Goal: Task Accomplishment & Management: Complete application form

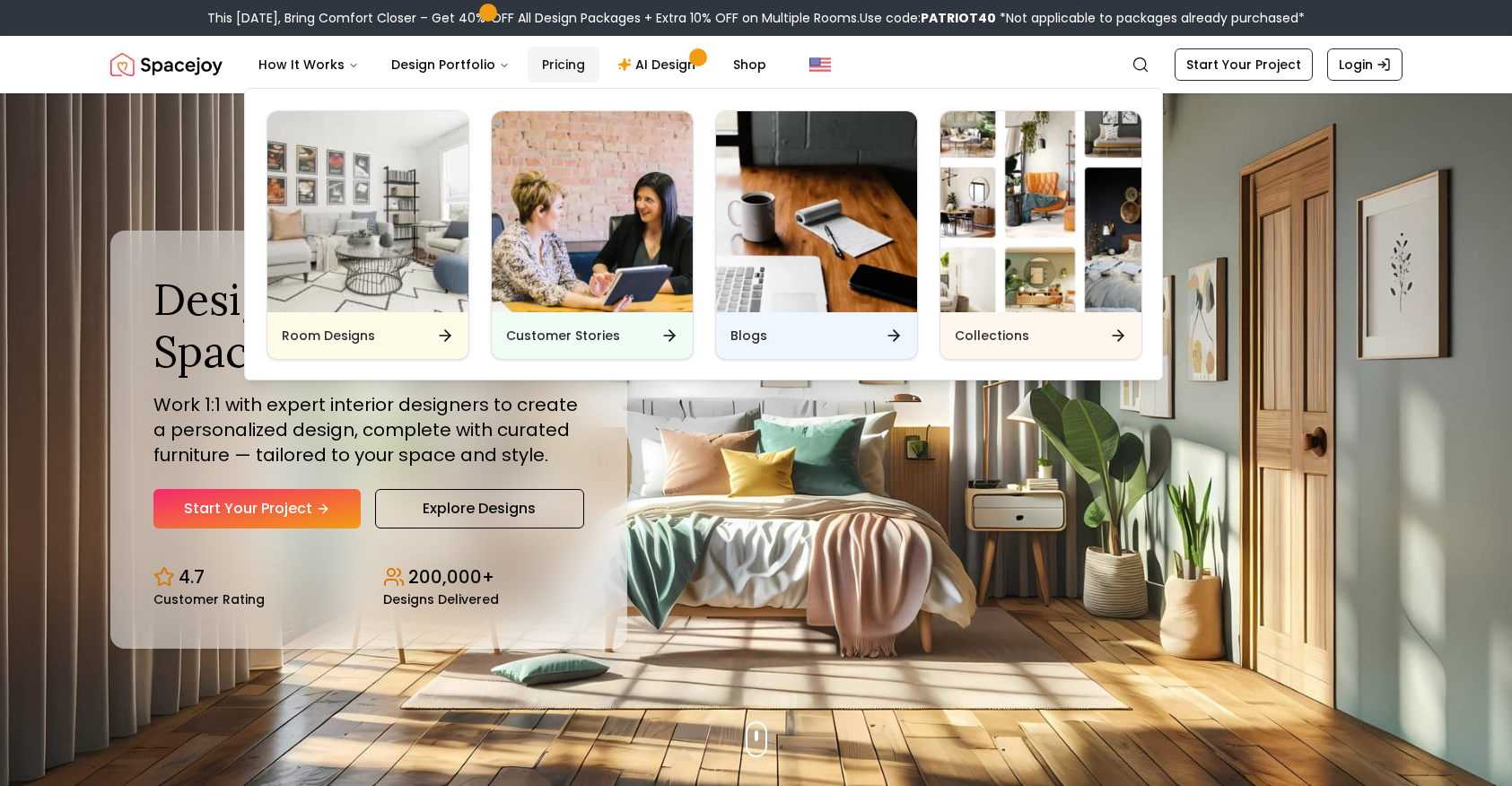
click at [549, 62] on link "Pricing" at bounding box center [564, 64] width 71 height 36
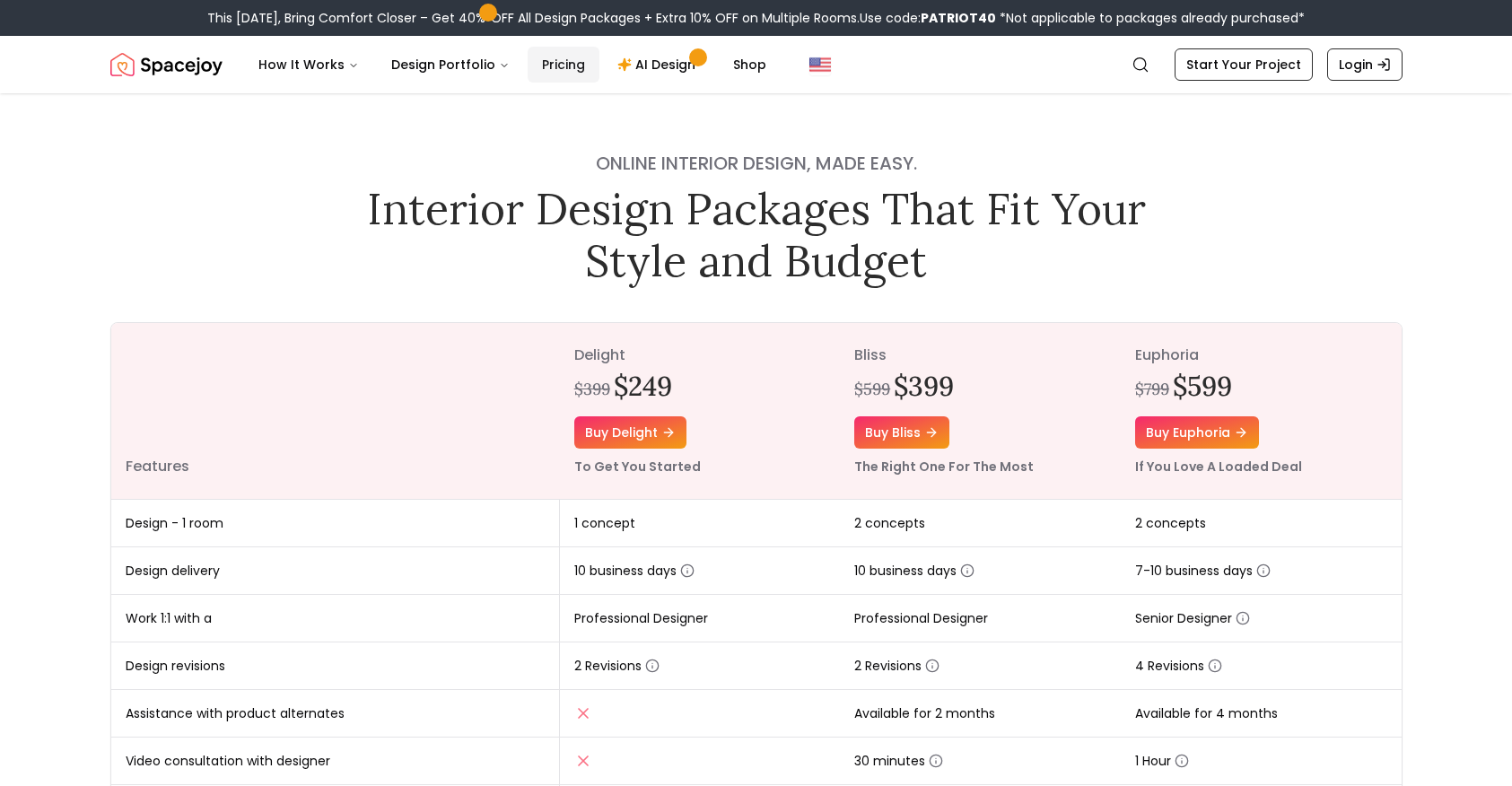
scroll to position [4, 0]
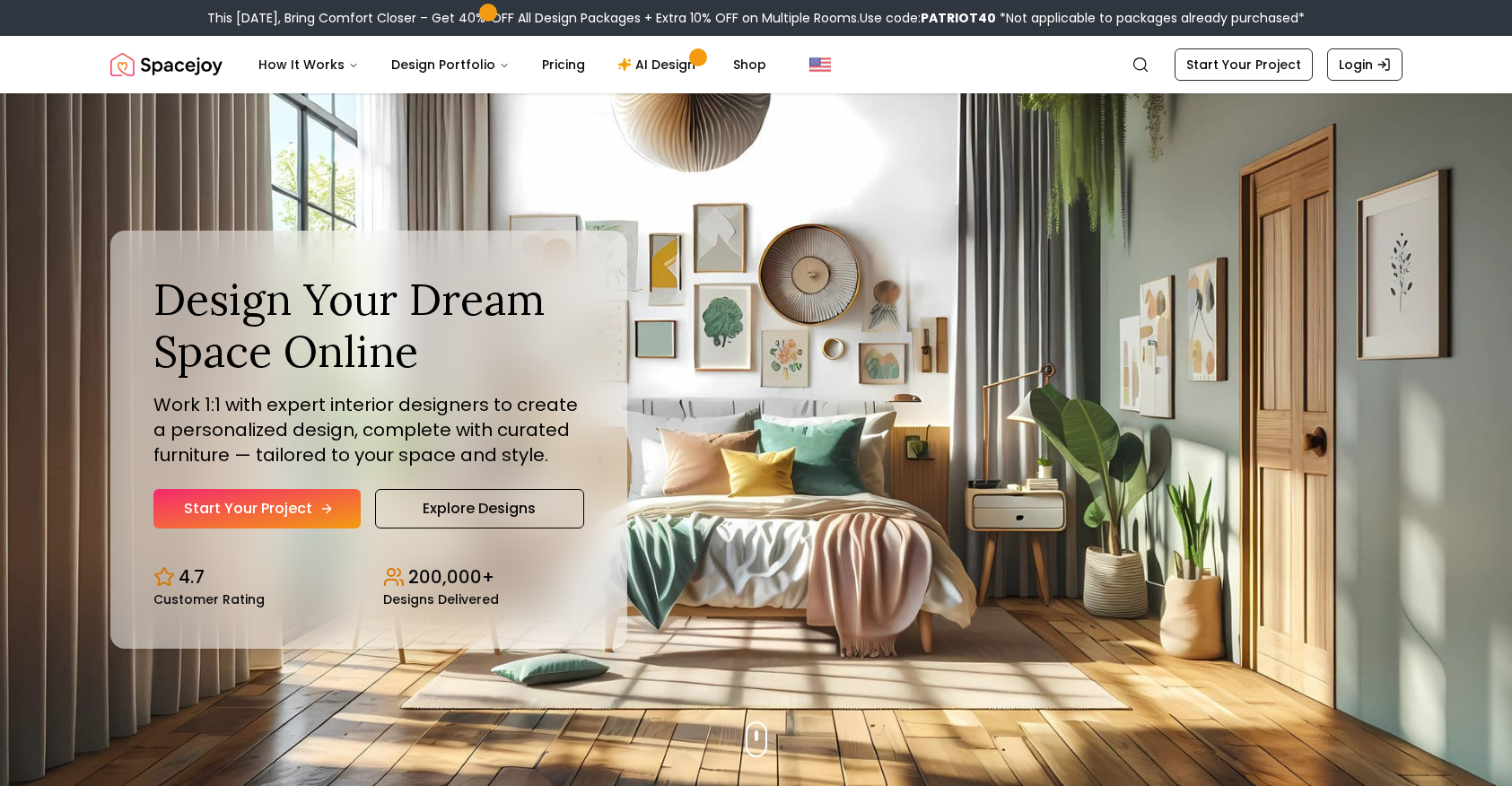
click at [275, 511] on link "Start Your Project" at bounding box center [256, 508] width 207 height 39
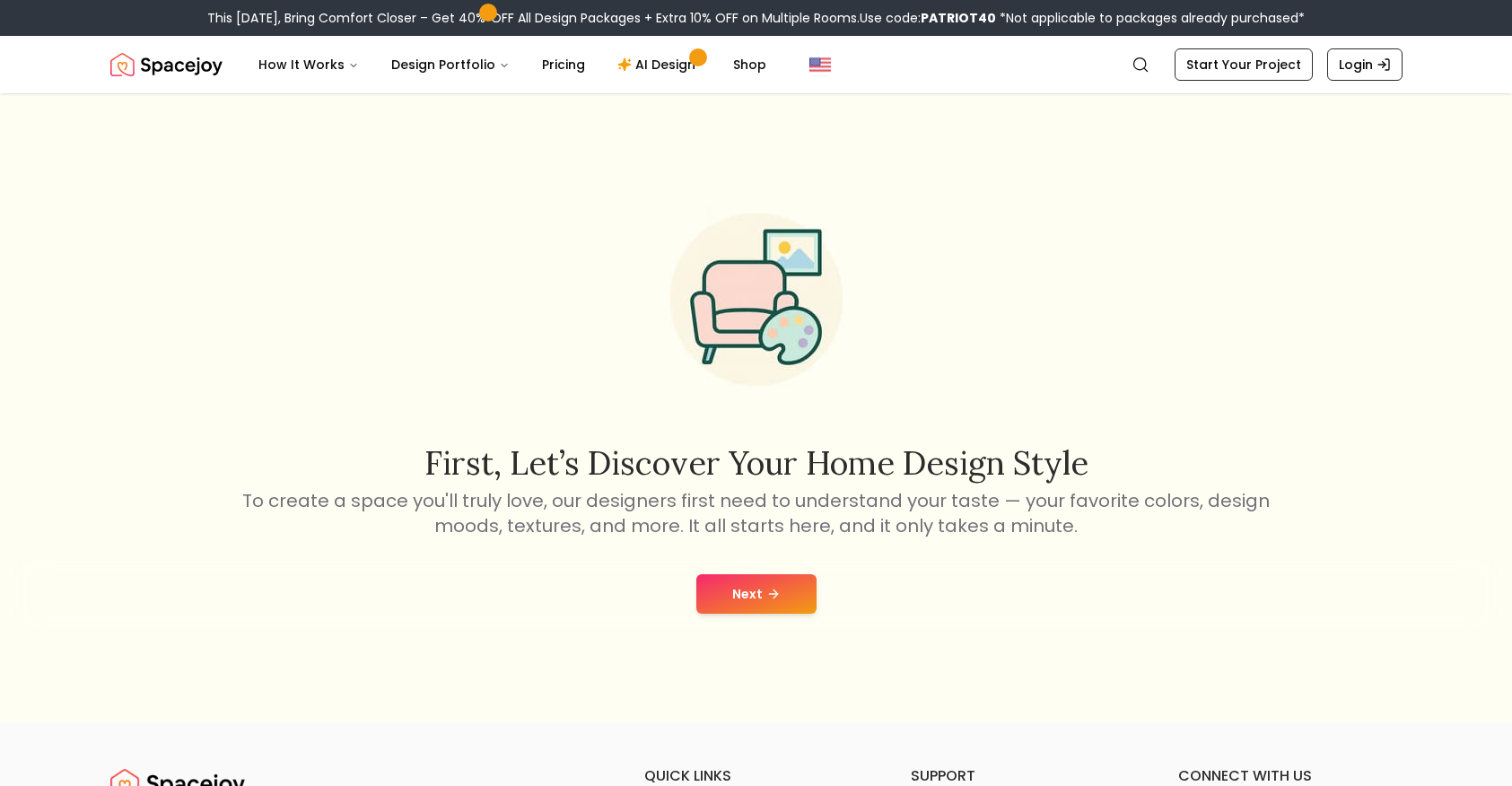
click at [793, 606] on button "Next" at bounding box center [756, 593] width 120 height 39
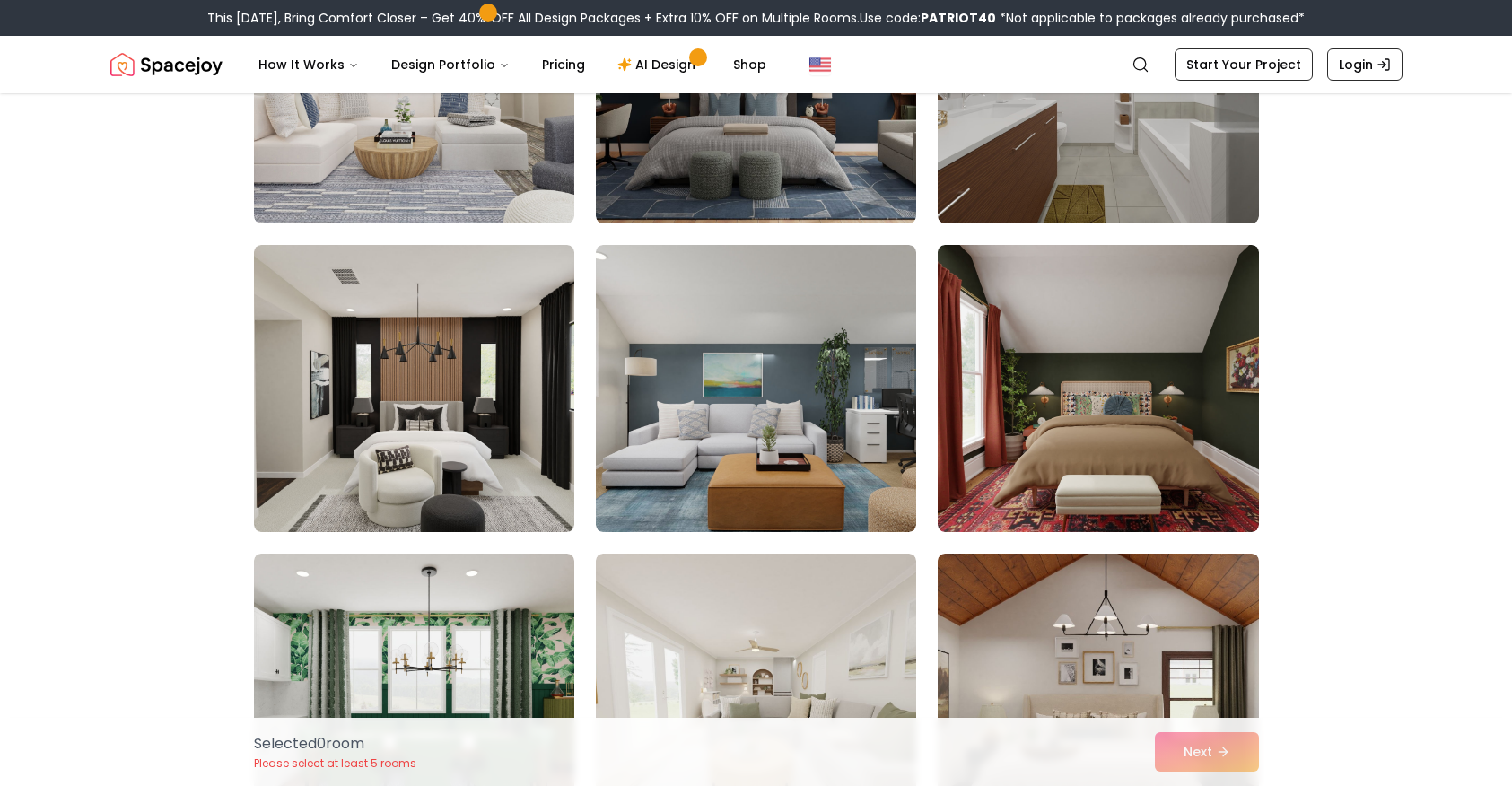
scroll to position [2775, 0]
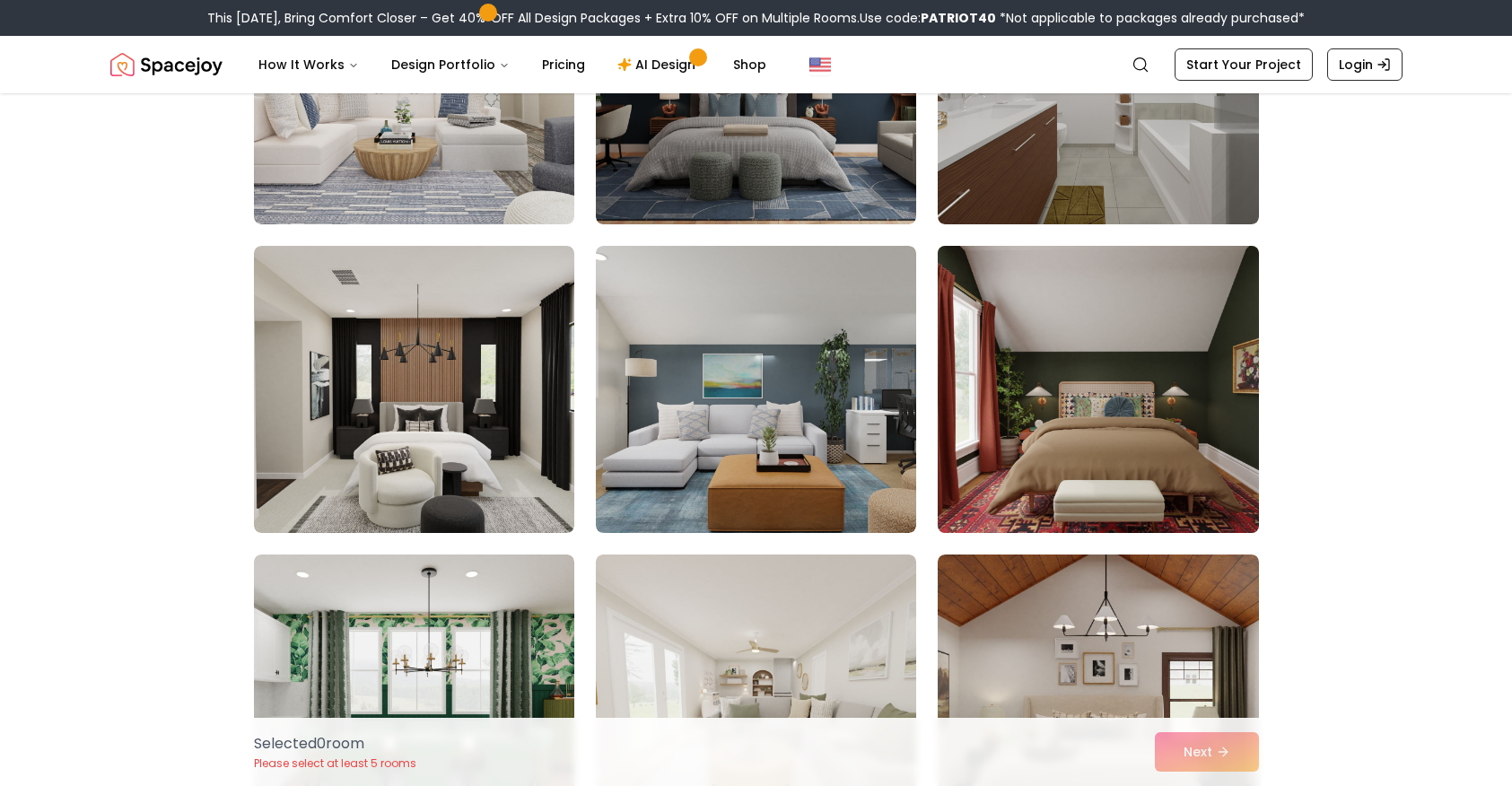
click at [1162, 322] on img at bounding box center [1098, 389] width 336 height 301
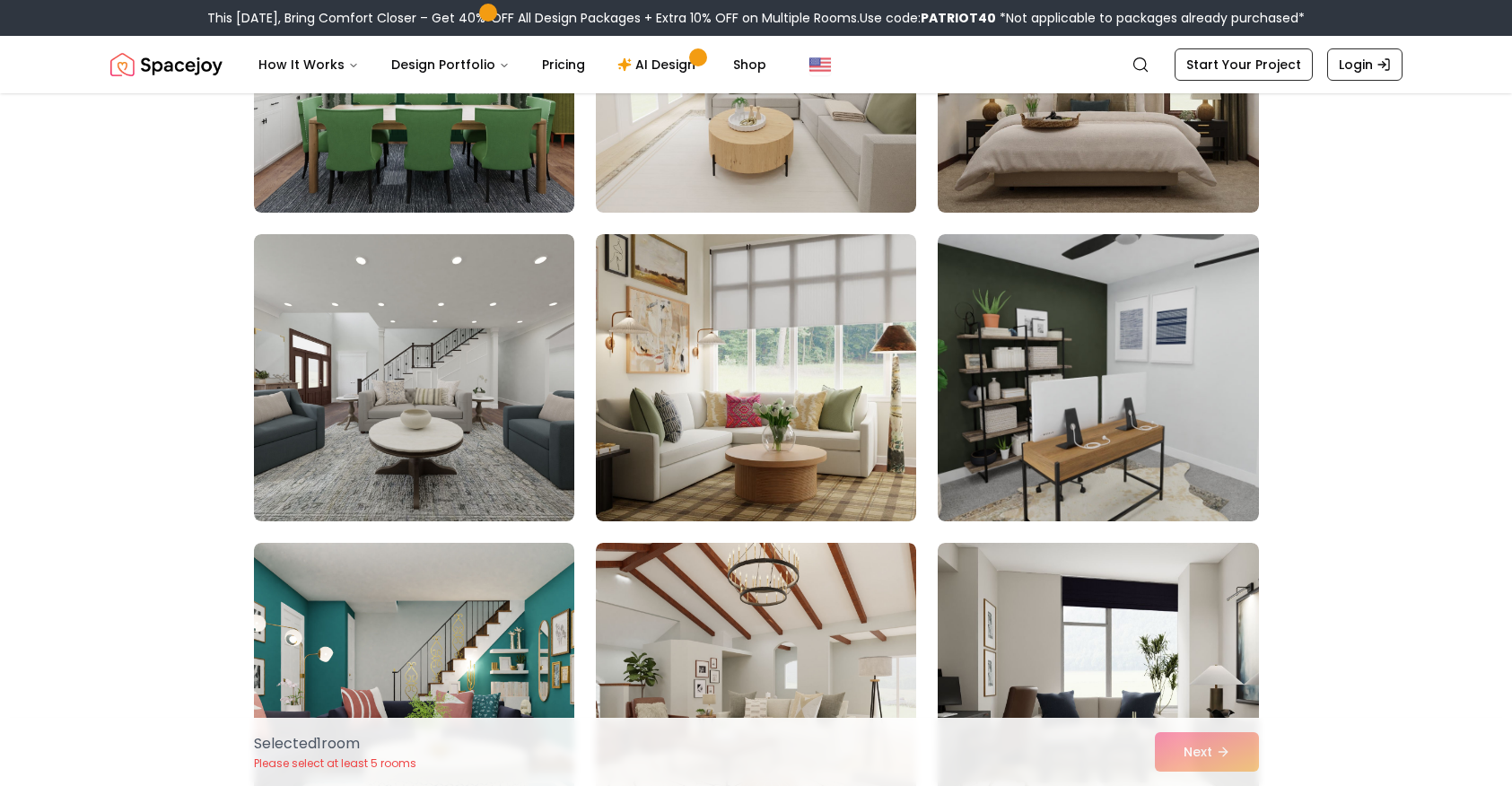
scroll to position [3406, 0]
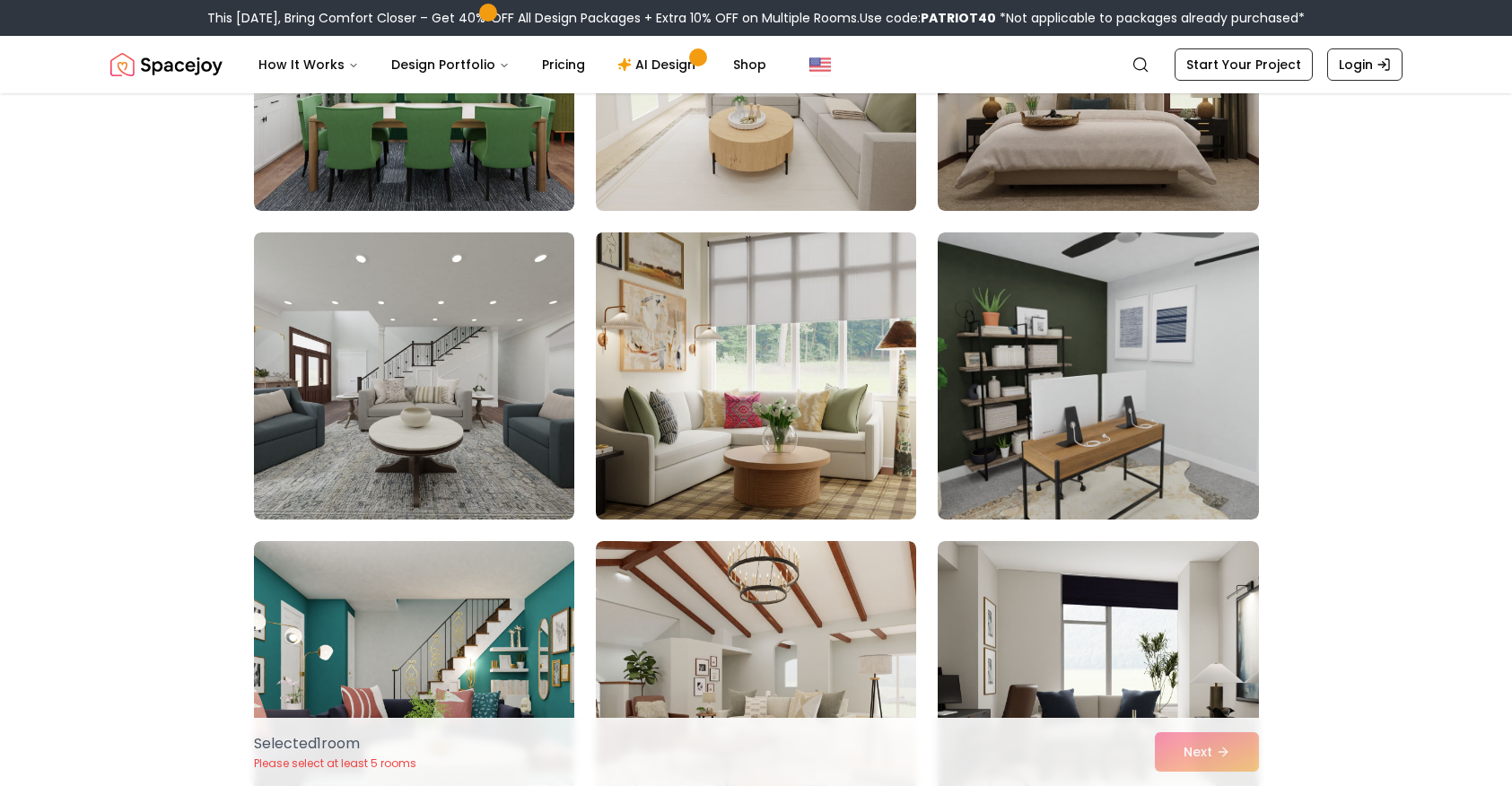
click at [811, 306] on img at bounding box center [756, 376] width 336 height 301
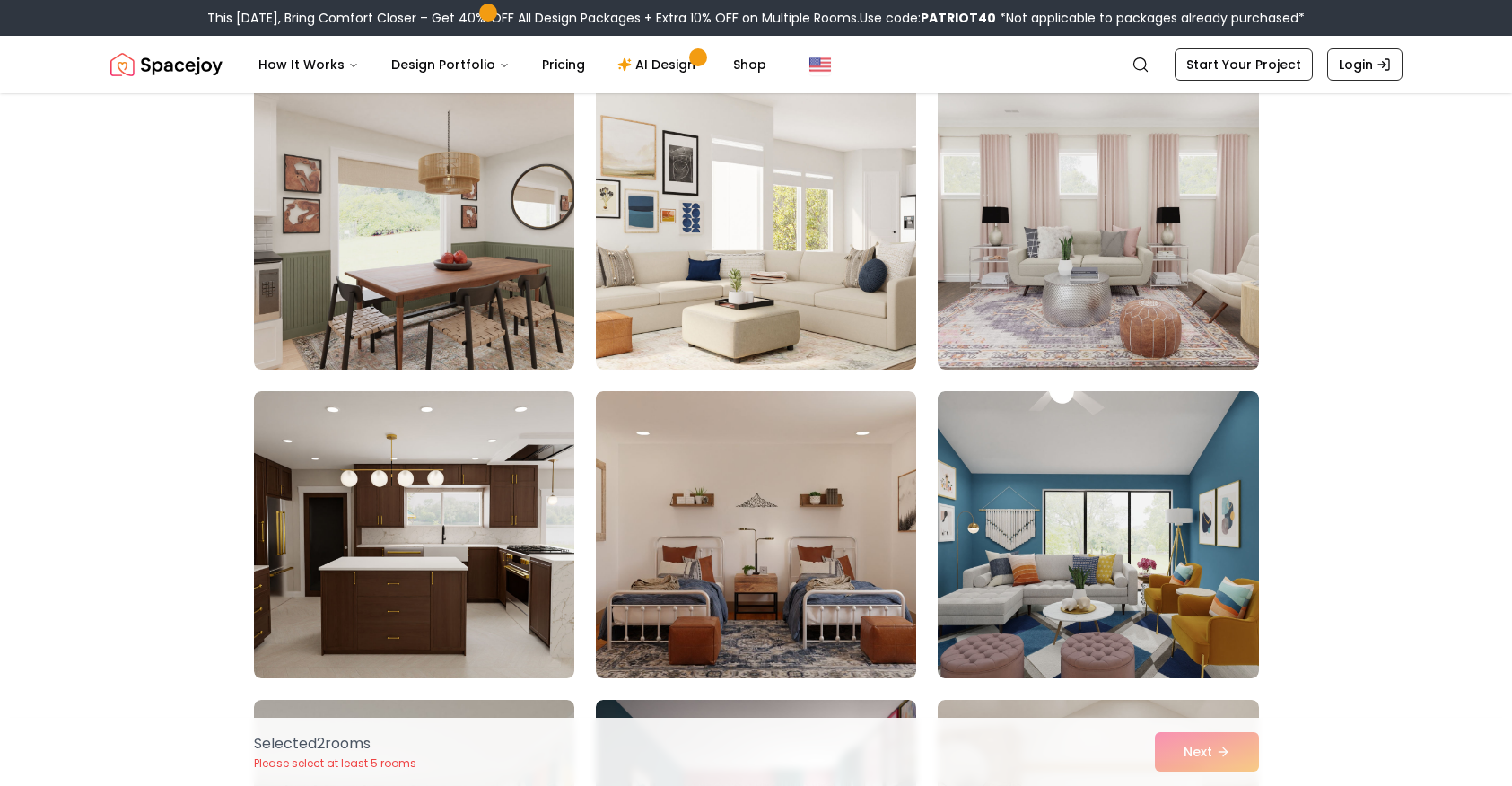
scroll to position [5371, 0]
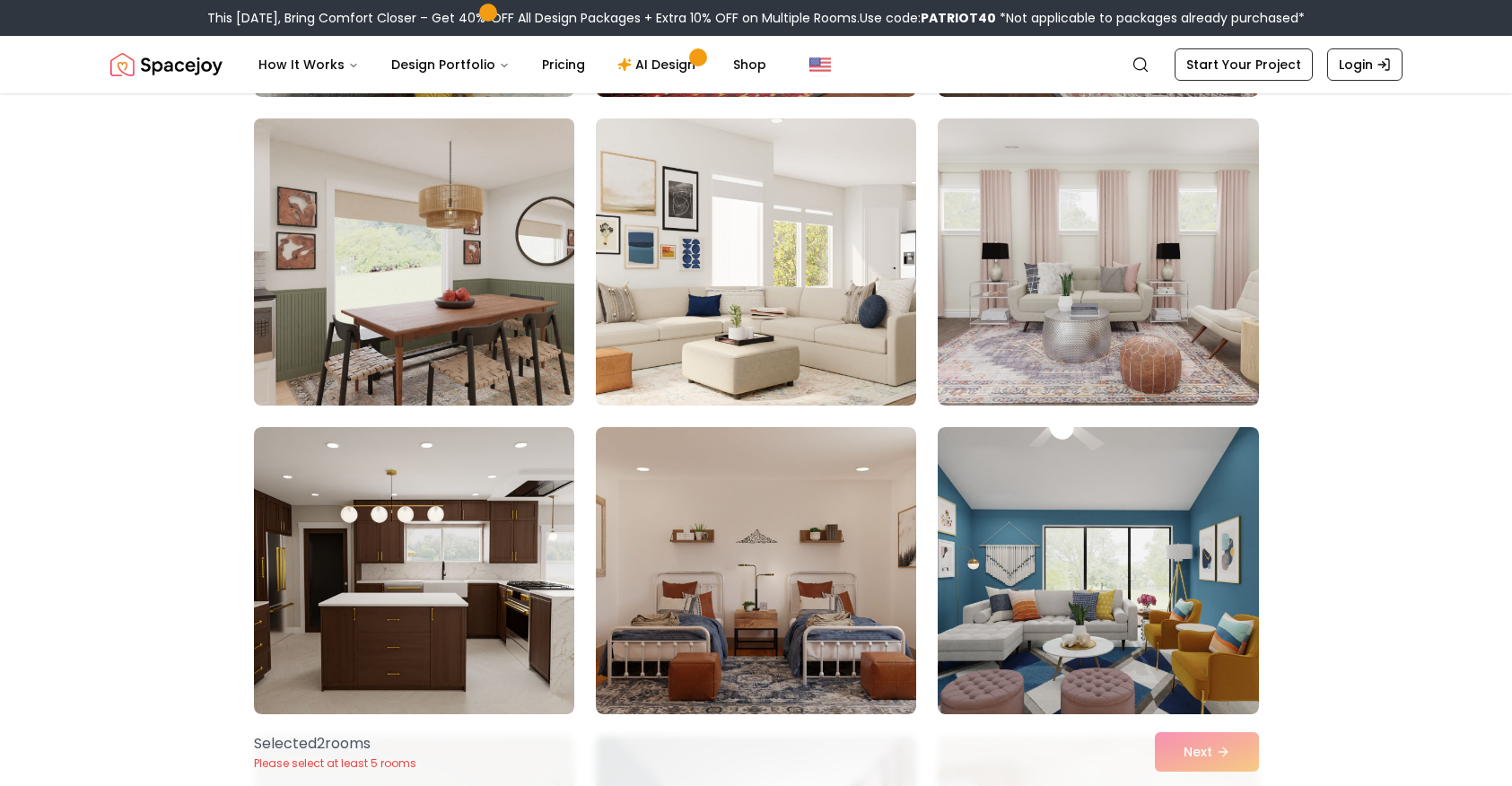
click at [345, 208] on img at bounding box center [413, 261] width 336 height 301
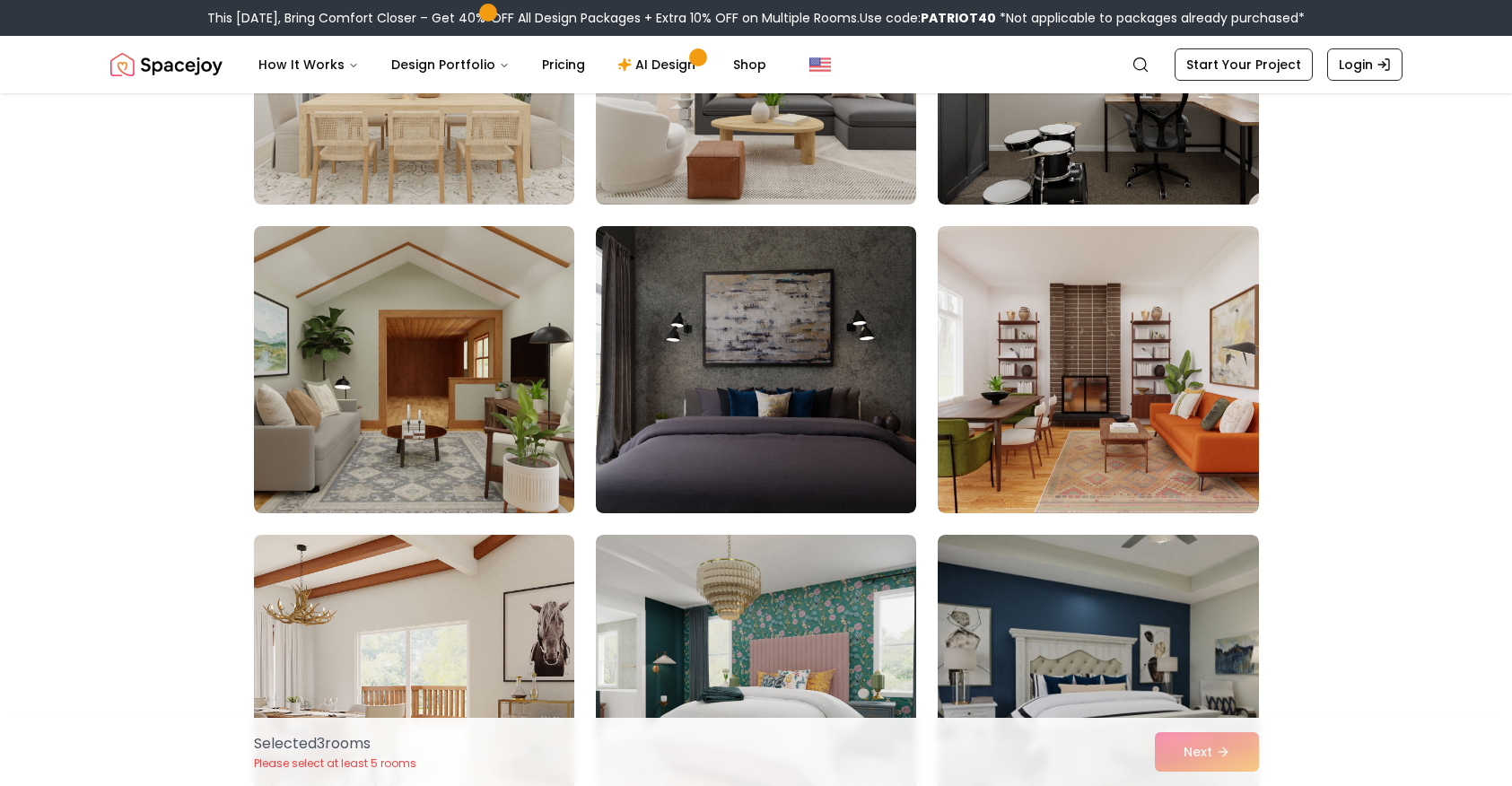
scroll to position [8044, 0]
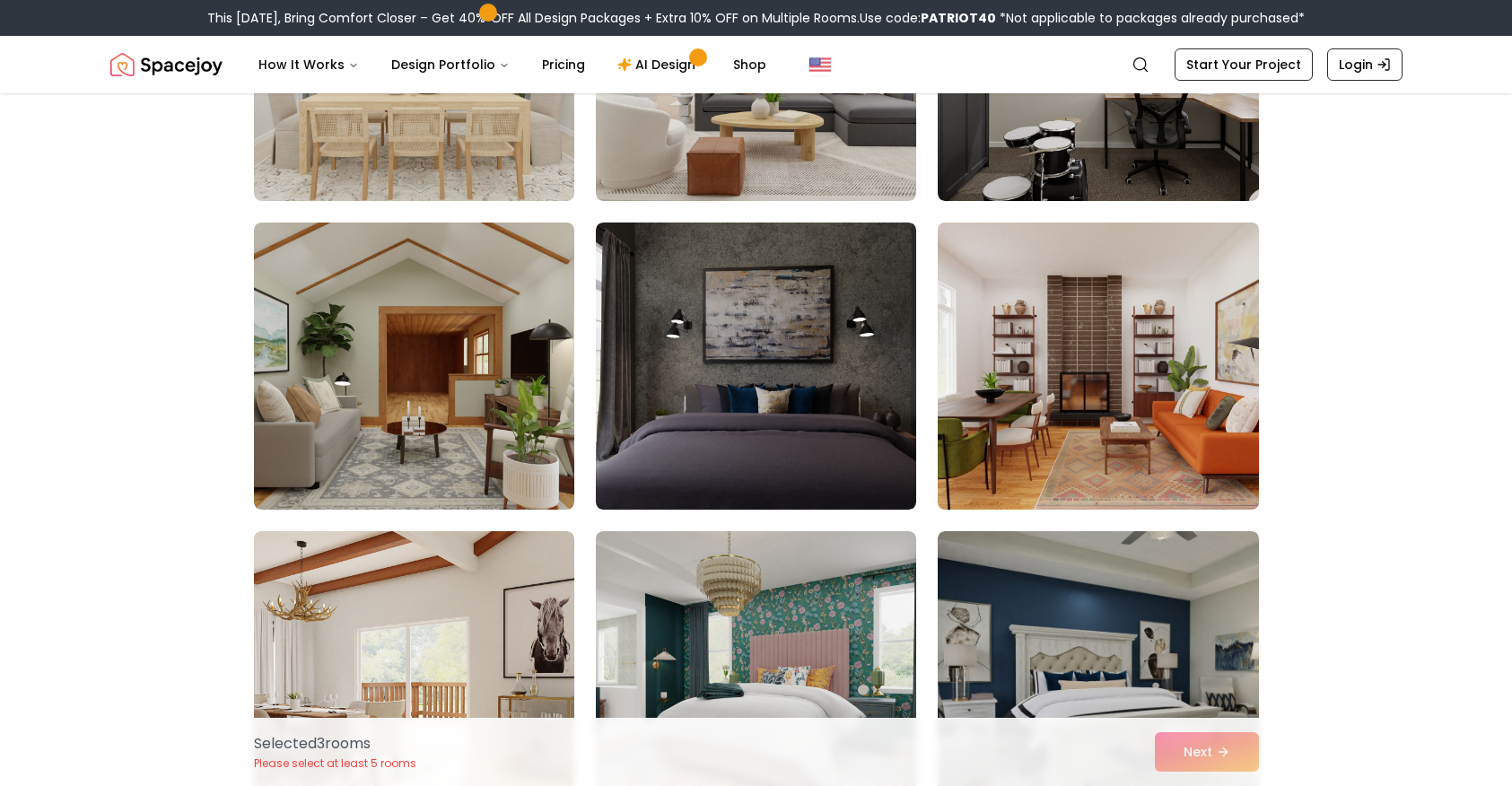
click at [1164, 321] on img at bounding box center [1098, 365] width 336 height 301
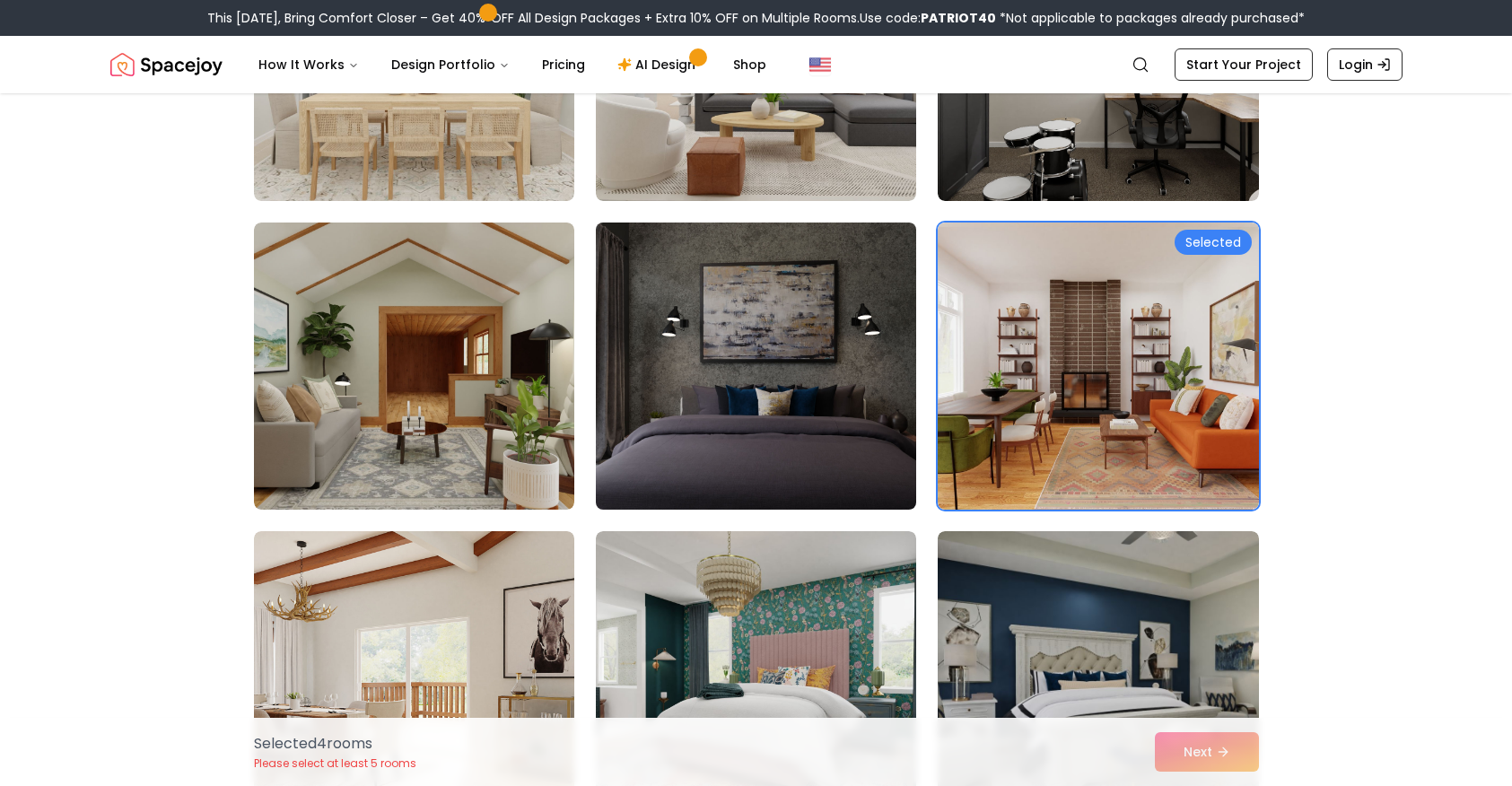
click at [845, 286] on img at bounding box center [756, 365] width 336 height 301
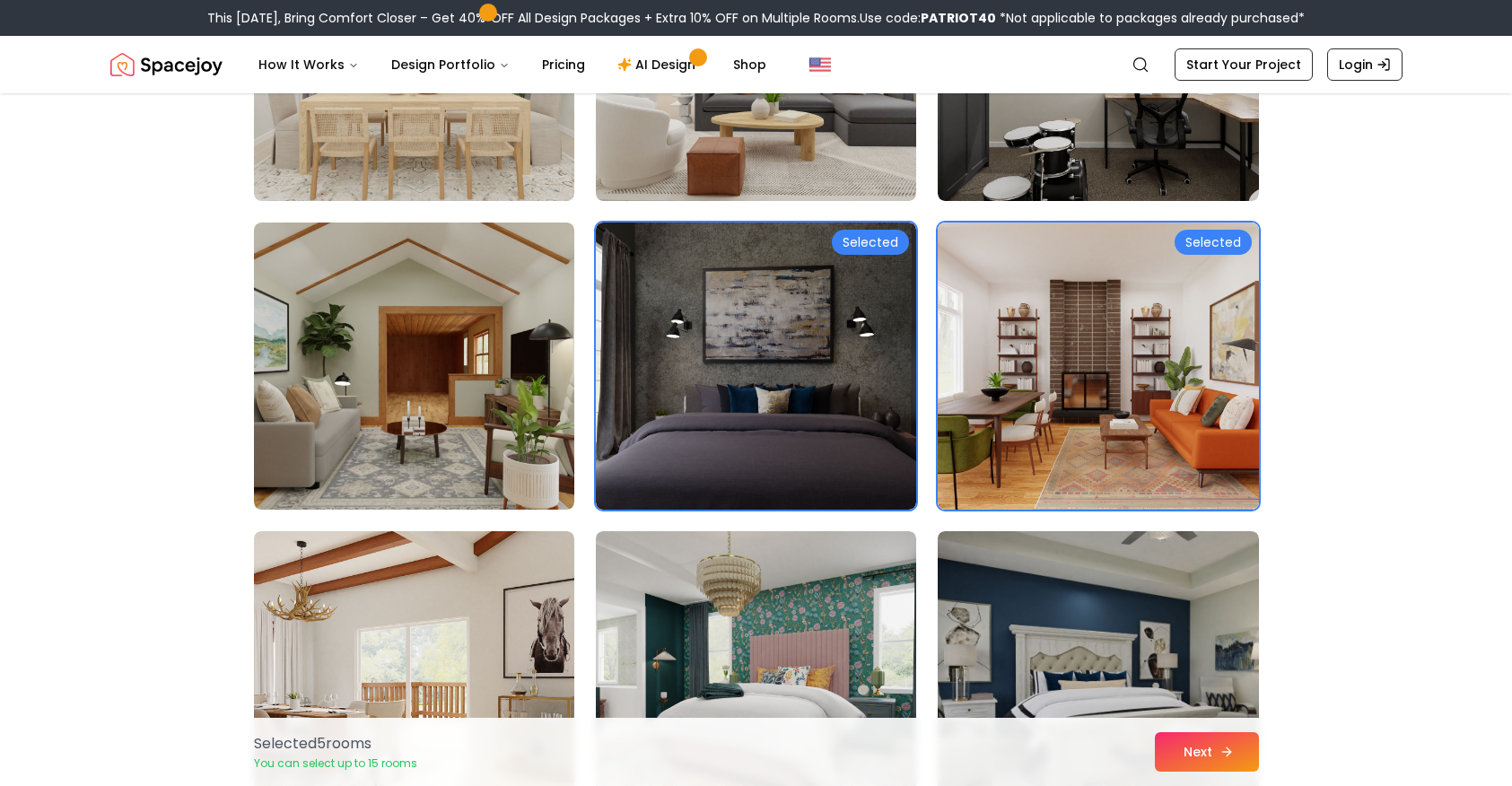
click at [1208, 742] on button "Next" at bounding box center [1207, 751] width 104 height 39
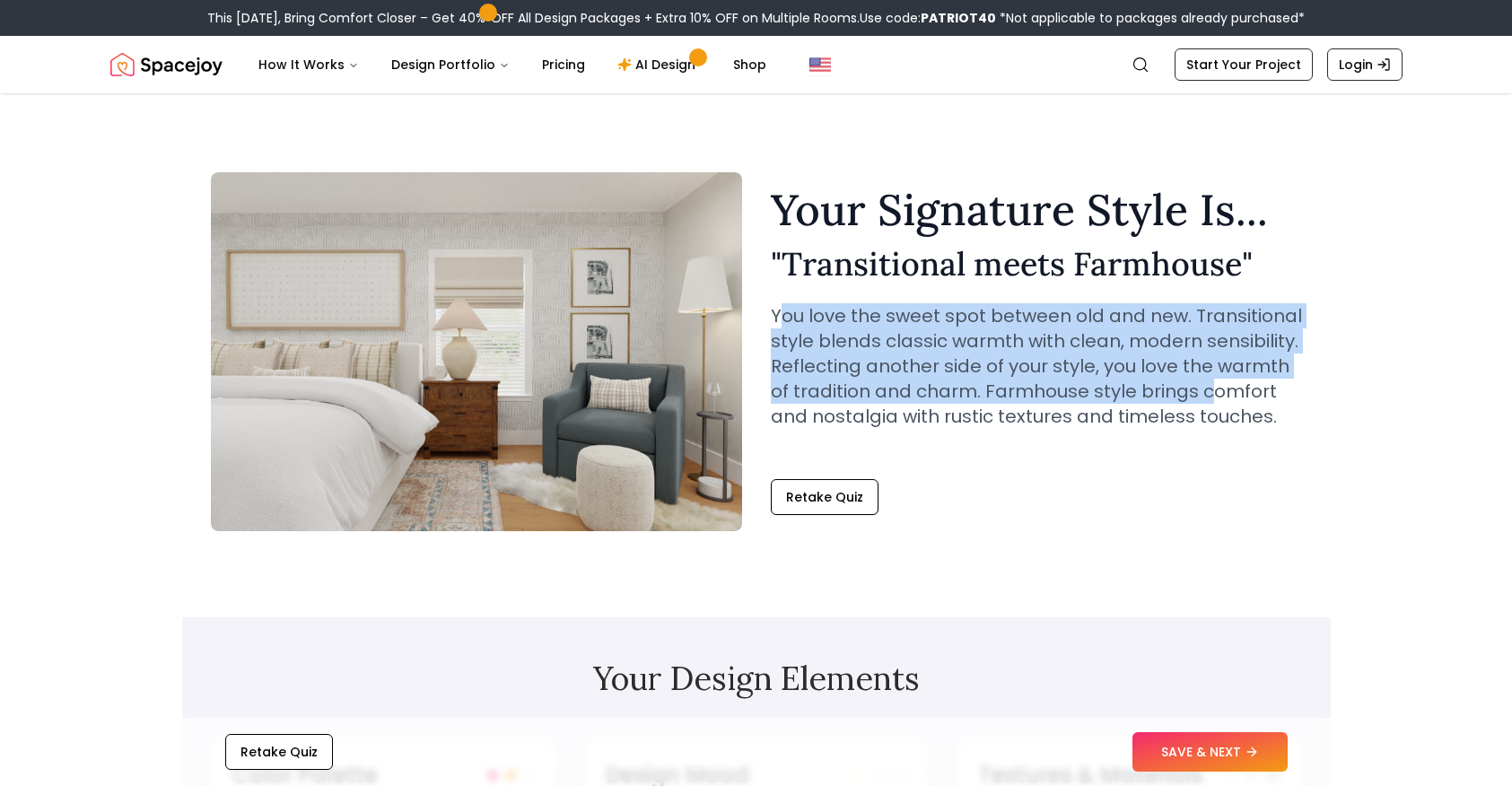
drag, startPoint x: 788, startPoint y: 317, endPoint x: 1207, endPoint y: 401, distance: 427.3
click at [1207, 401] on p "You love the sweet spot between old and new. Transitional style blends classic …" at bounding box center [1036, 366] width 531 height 125
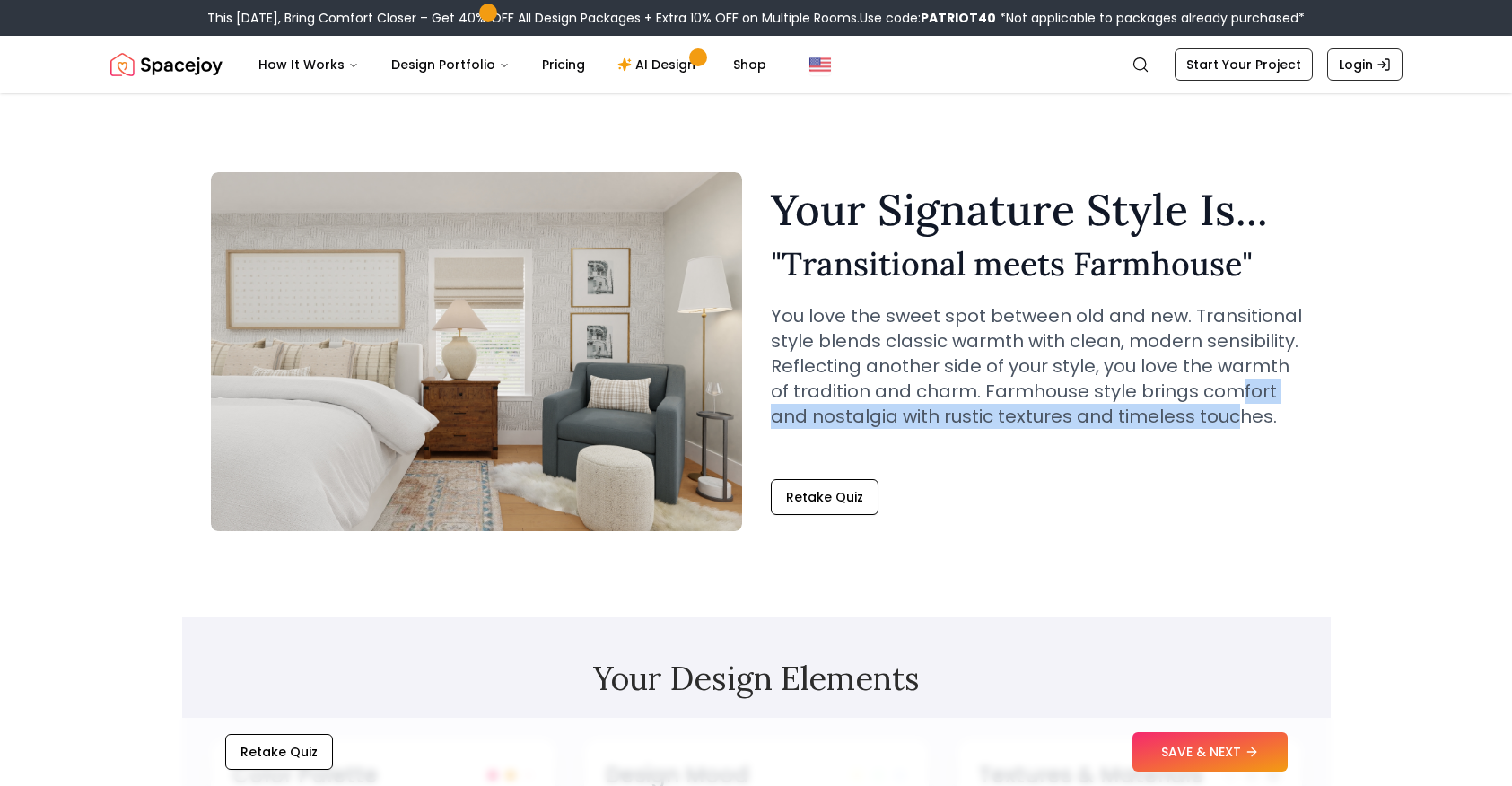
click at [1232, 404] on p "You love the sweet spot between old and new. Transitional style blends classic …" at bounding box center [1036, 366] width 531 height 125
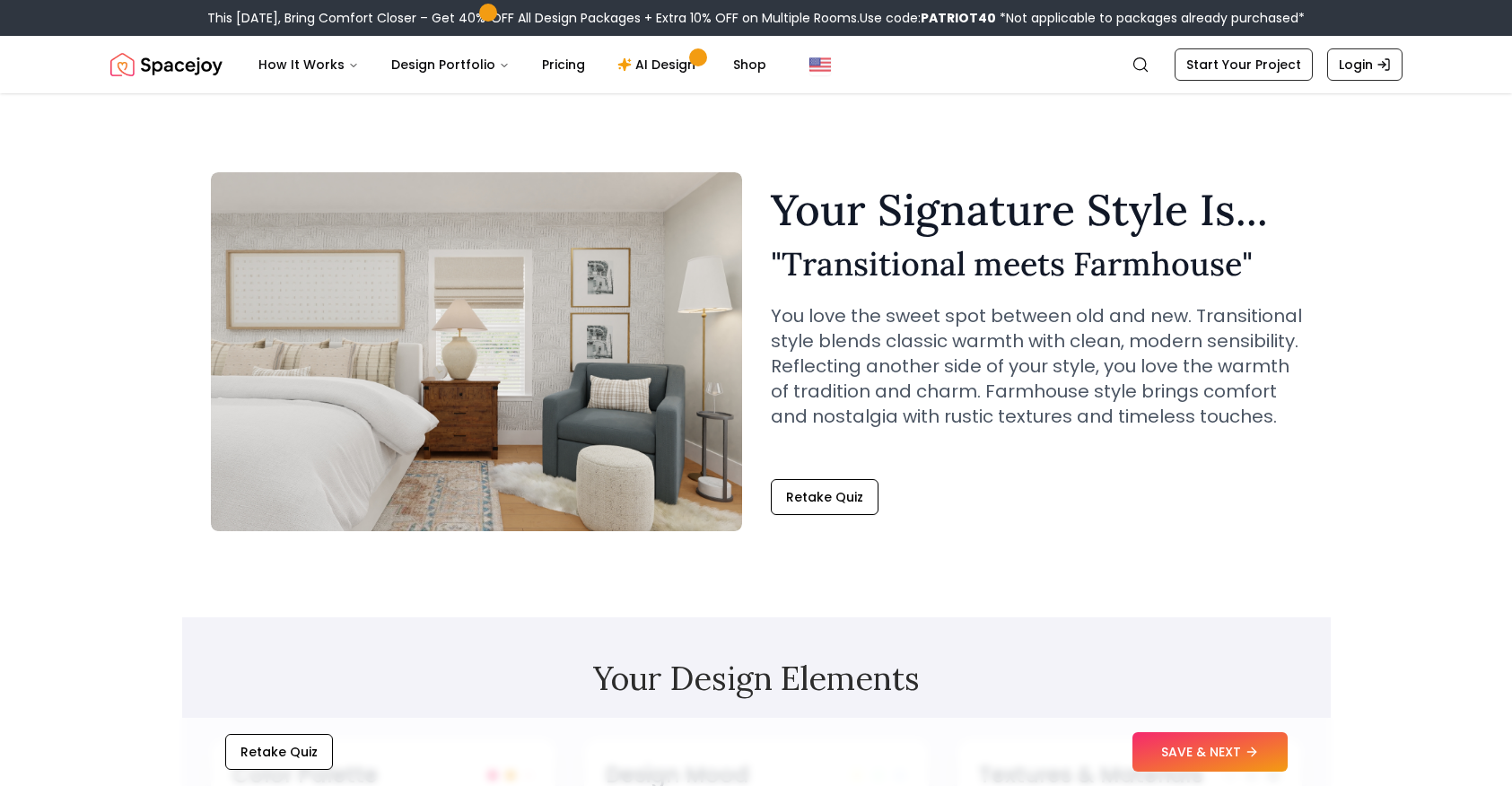
click at [989, 397] on p "You love the sweet spot between old and new. Transitional style blends classic …" at bounding box center [1036, 366] width 531 height 125
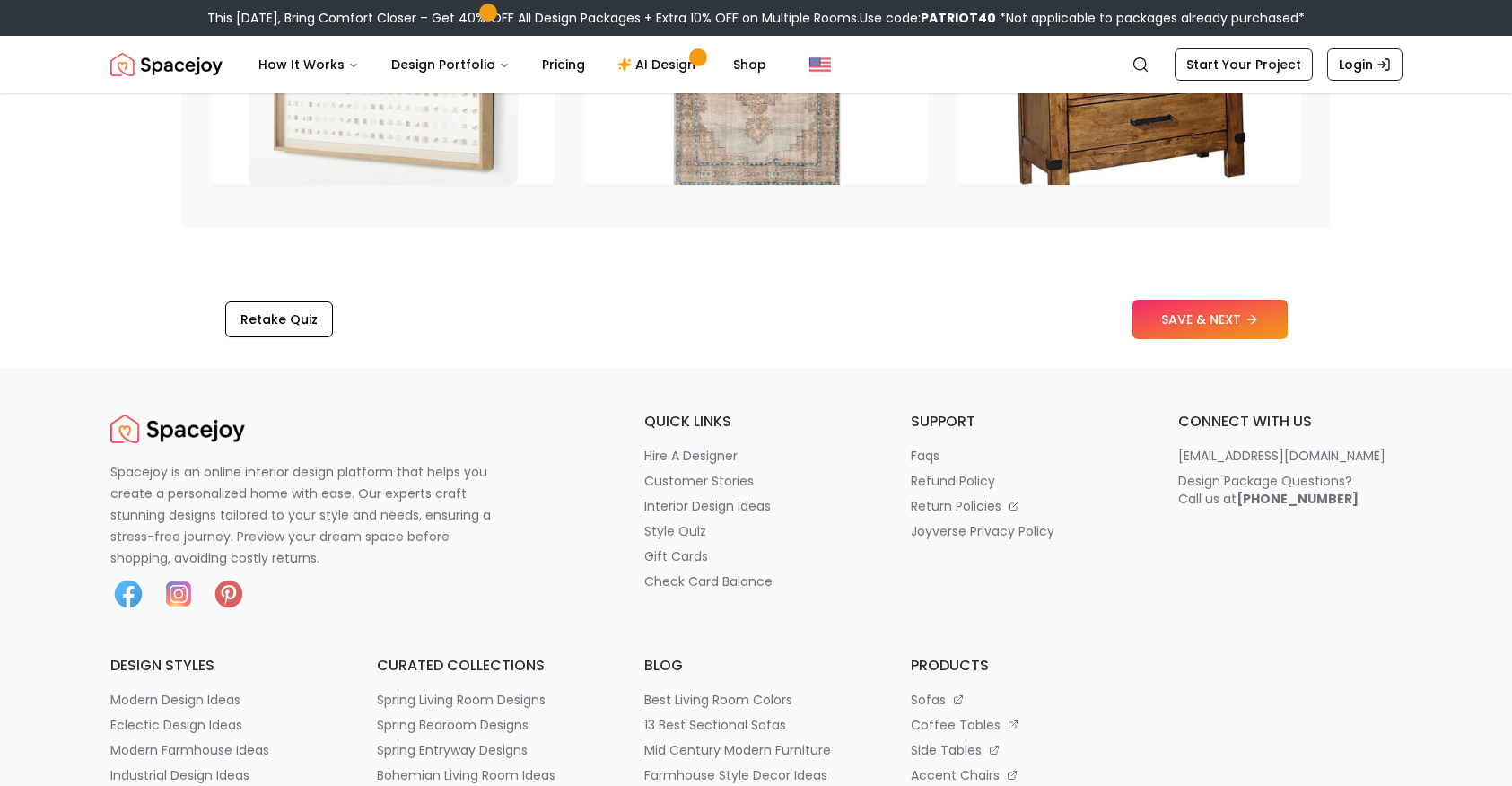
scroll to position [2949, 0]
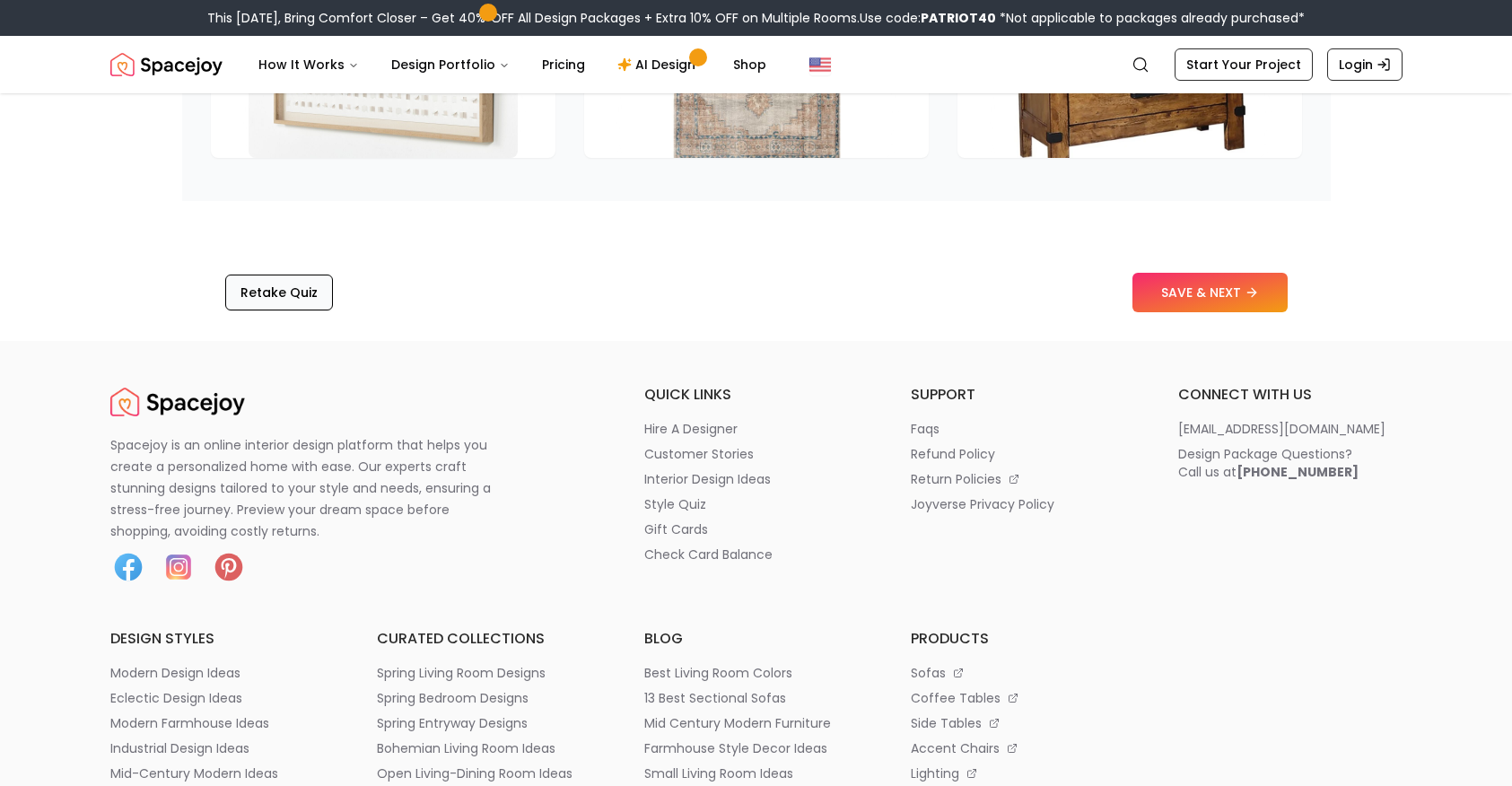
click at [248, 275] on button "Retake Quiz" at bounding box center [279, 292] width 108 height 36
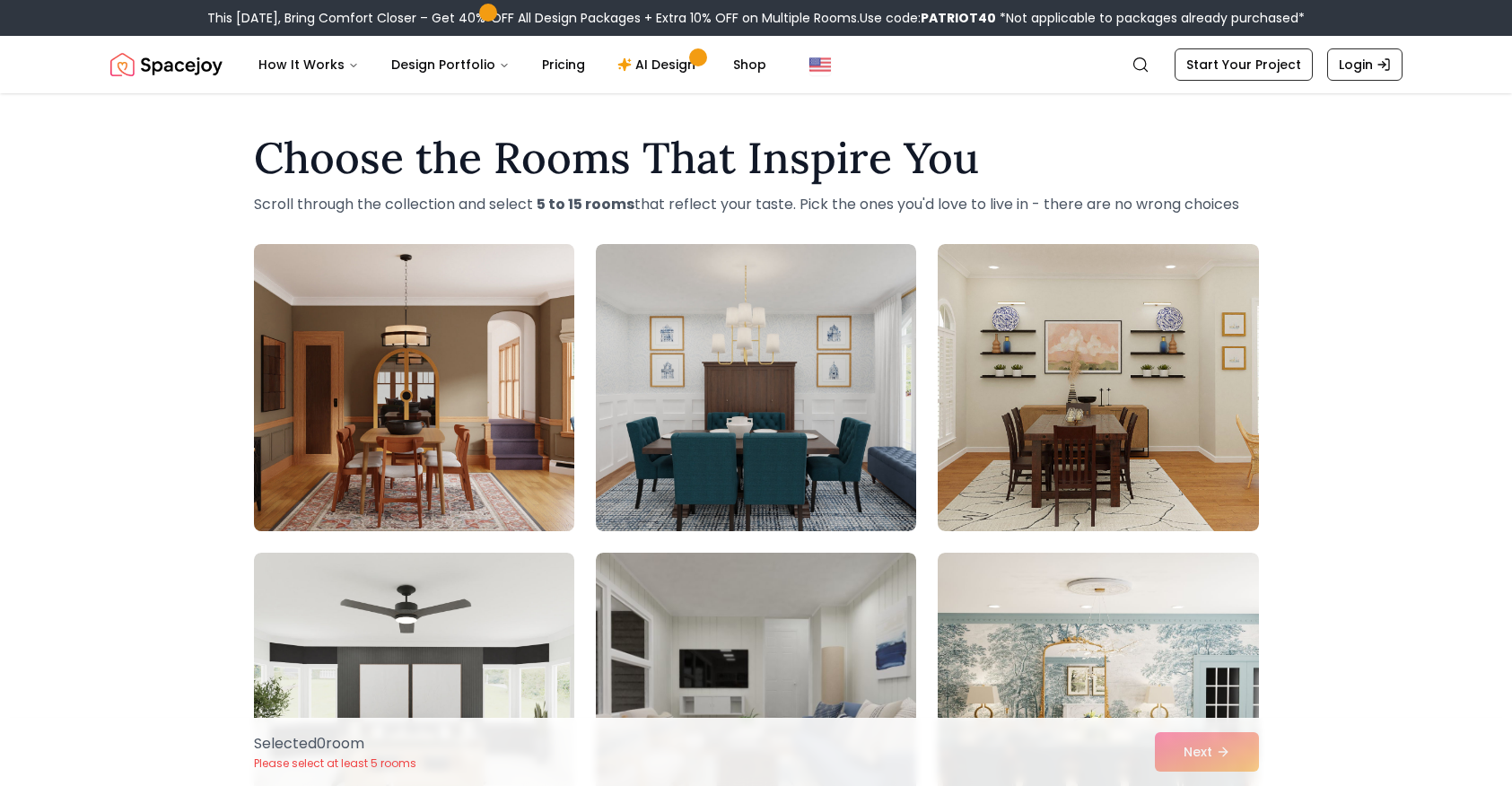
click at [450, 302] on img at bounding box center [413, 387] width 336 height 301
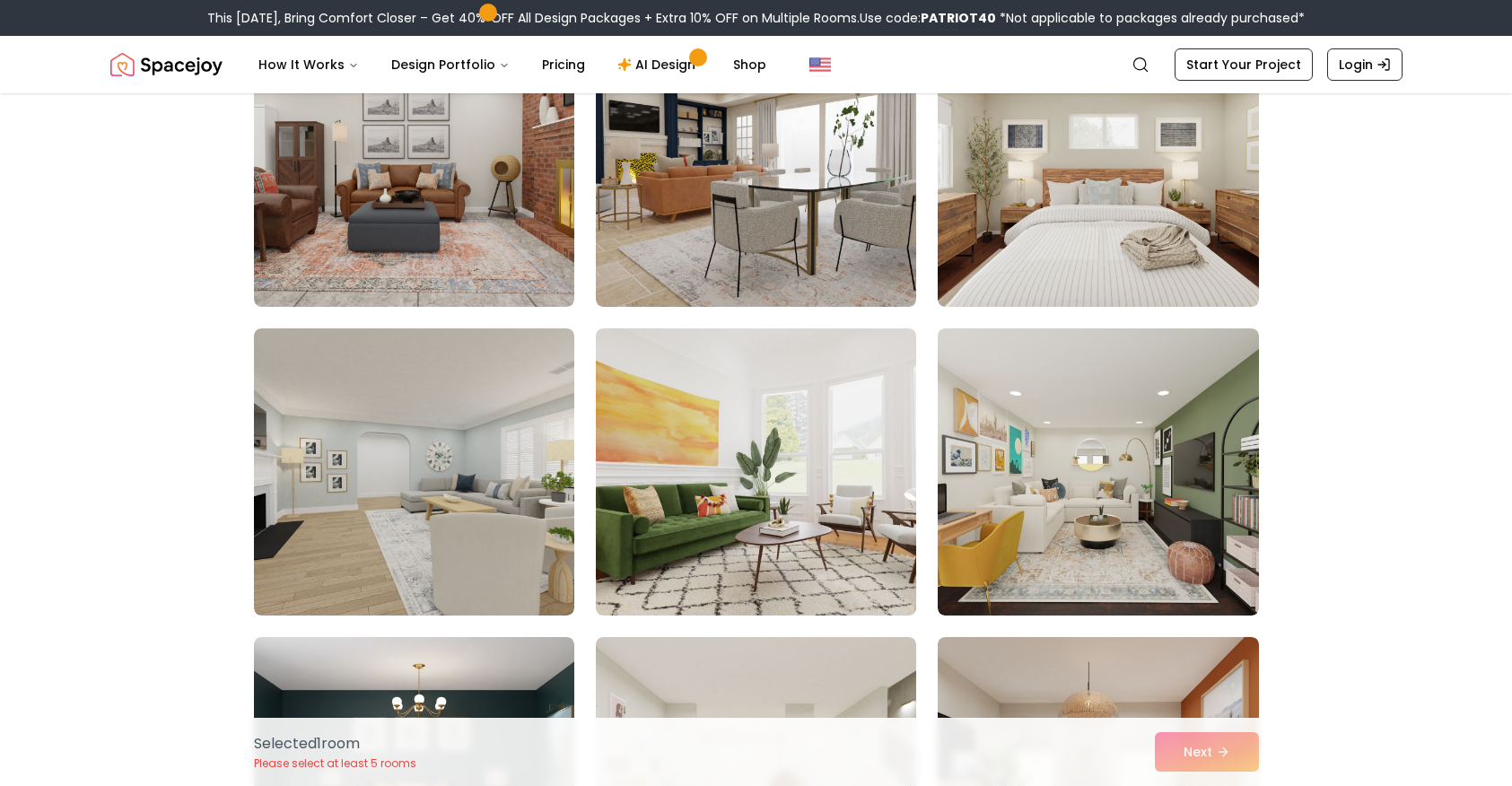
scroll to position [2247, 0]
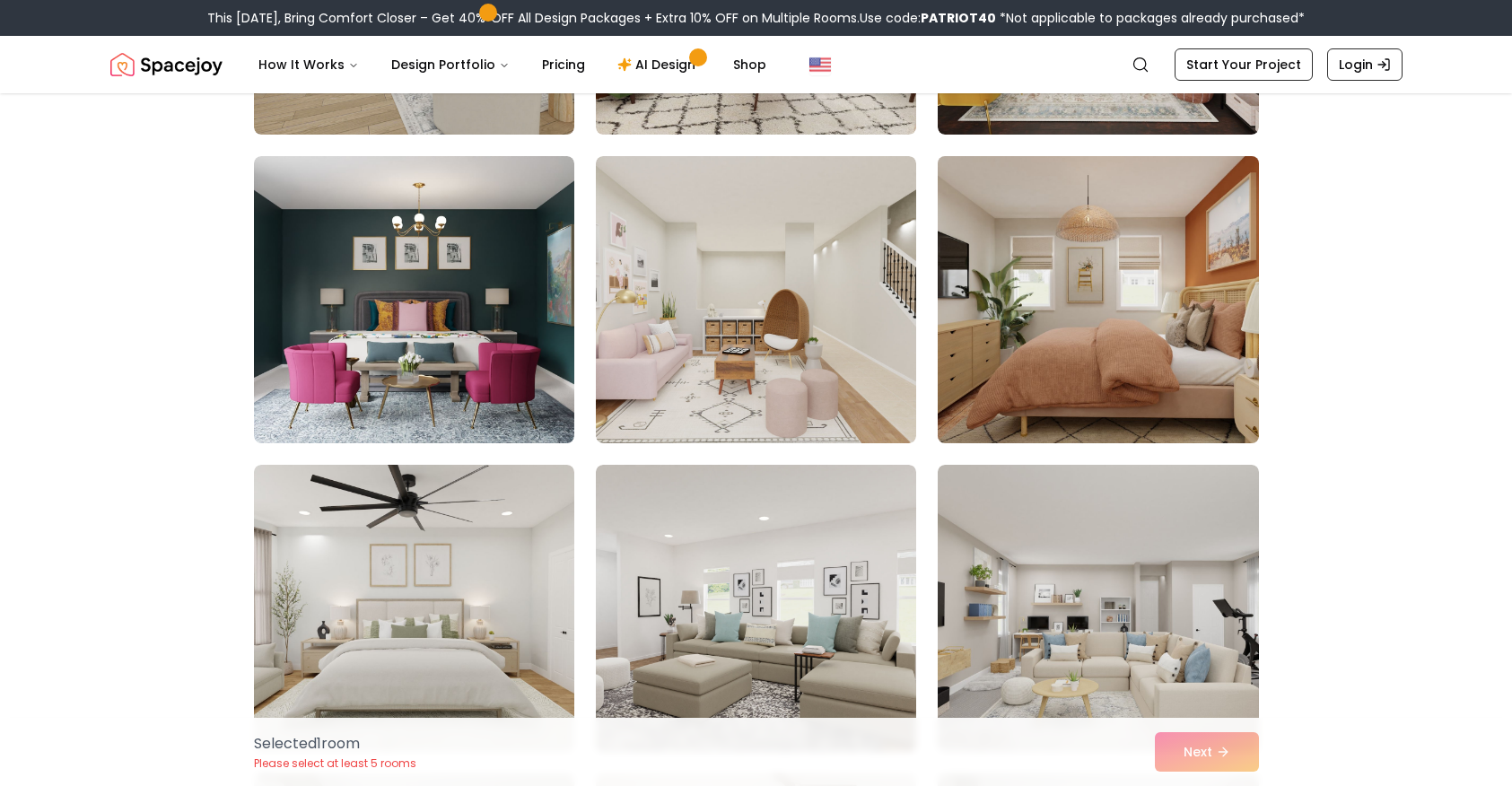
click at [1198, 260] on img at bounding box center [1098, 300] width 336 height 301
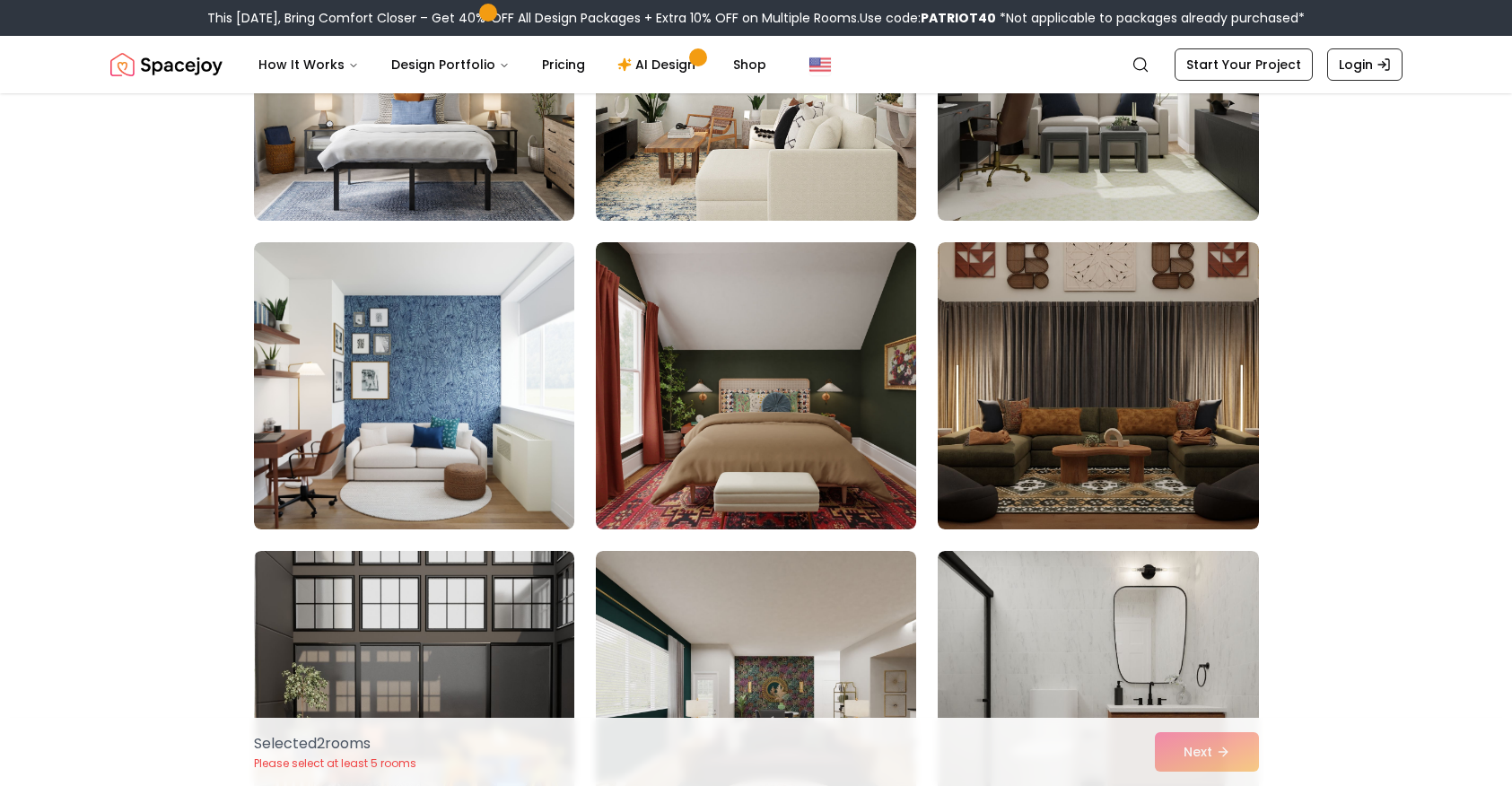
scroll to position [3087, 0]
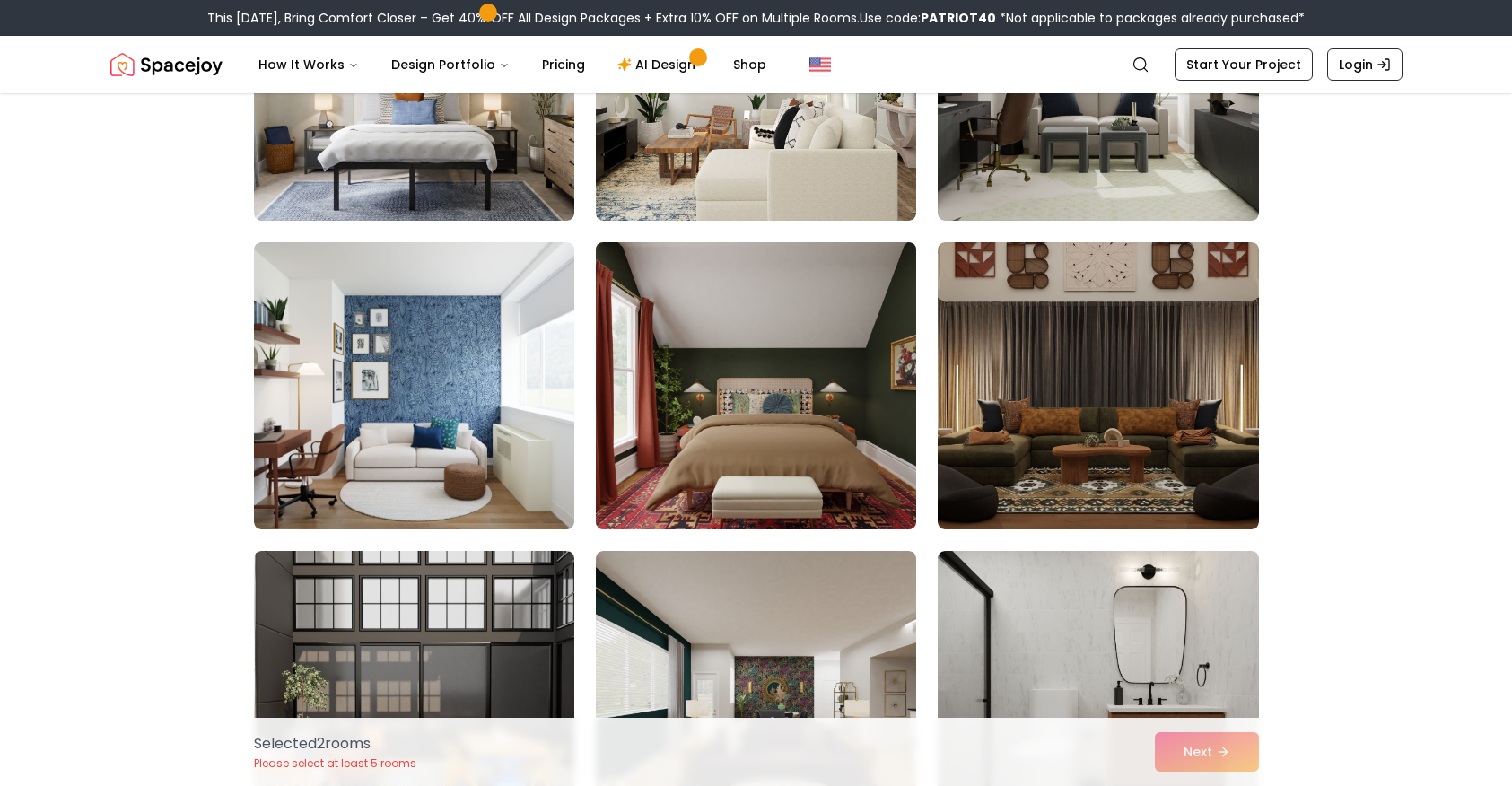
click at [865, 307] on img at bounding box center [756, 385] width 336 height 301
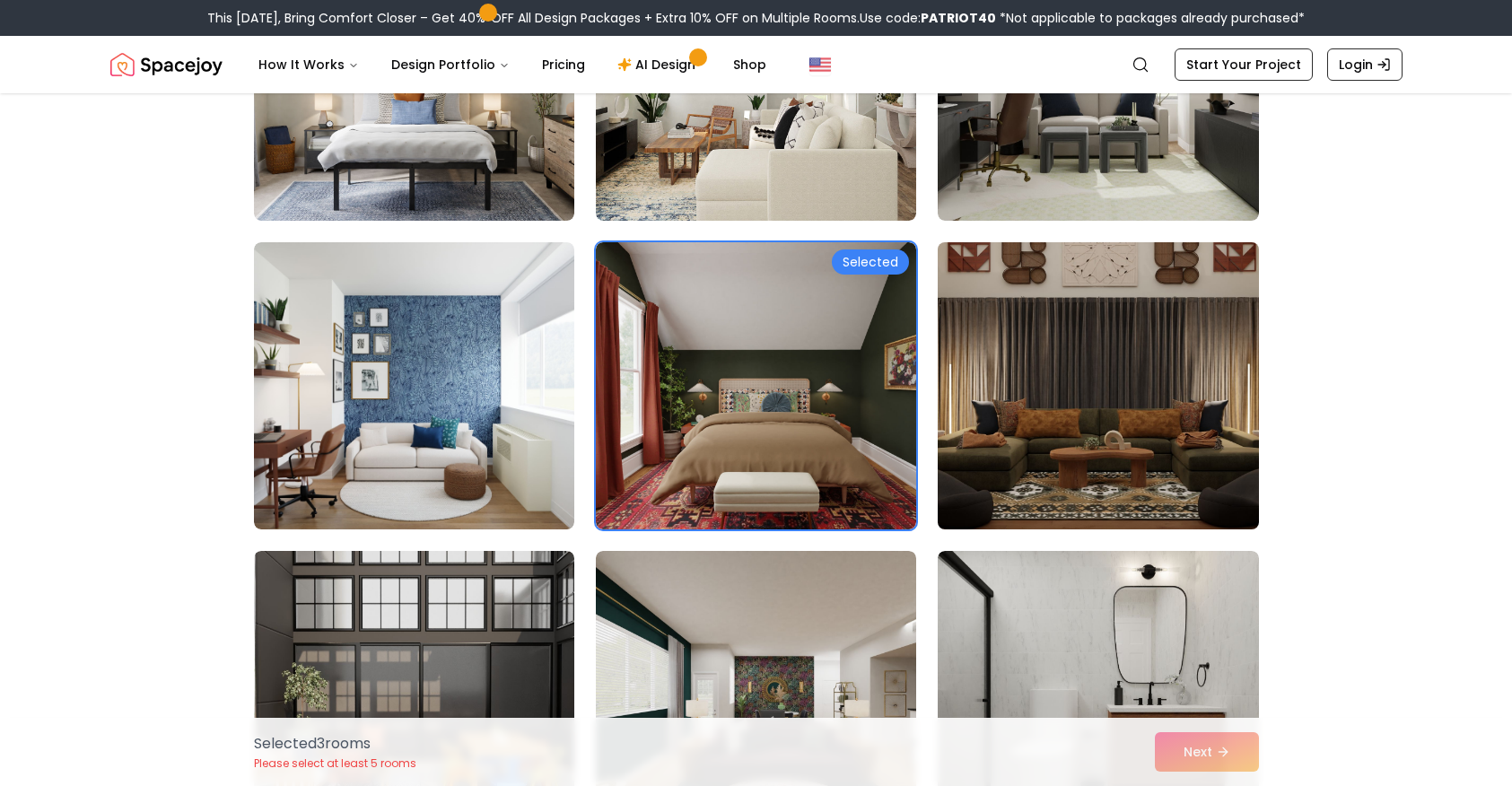
click at [1167, 331] on img at bounding box center [1098, 385] width 336 height 301
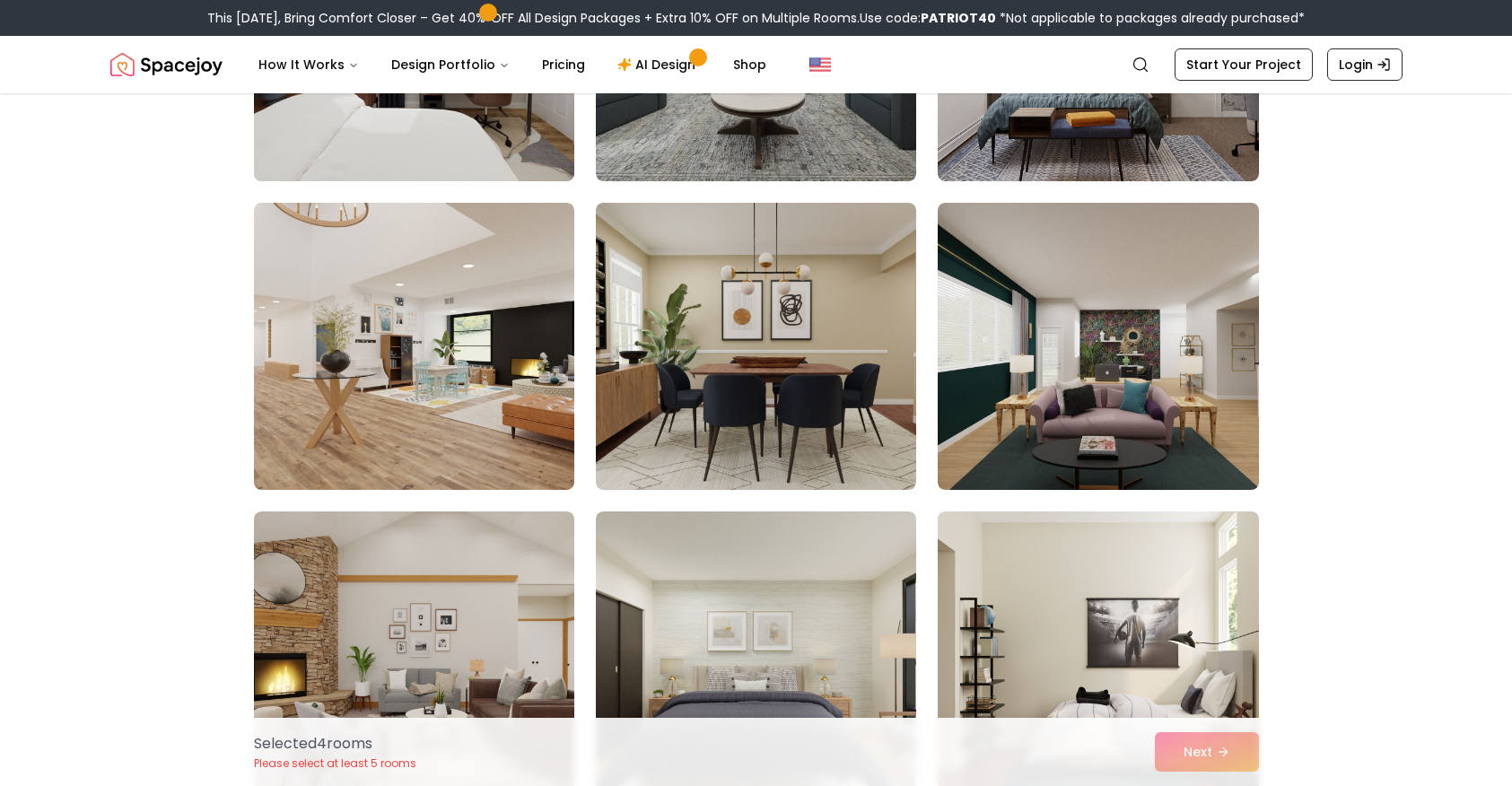
scroll to position [4062, 0]
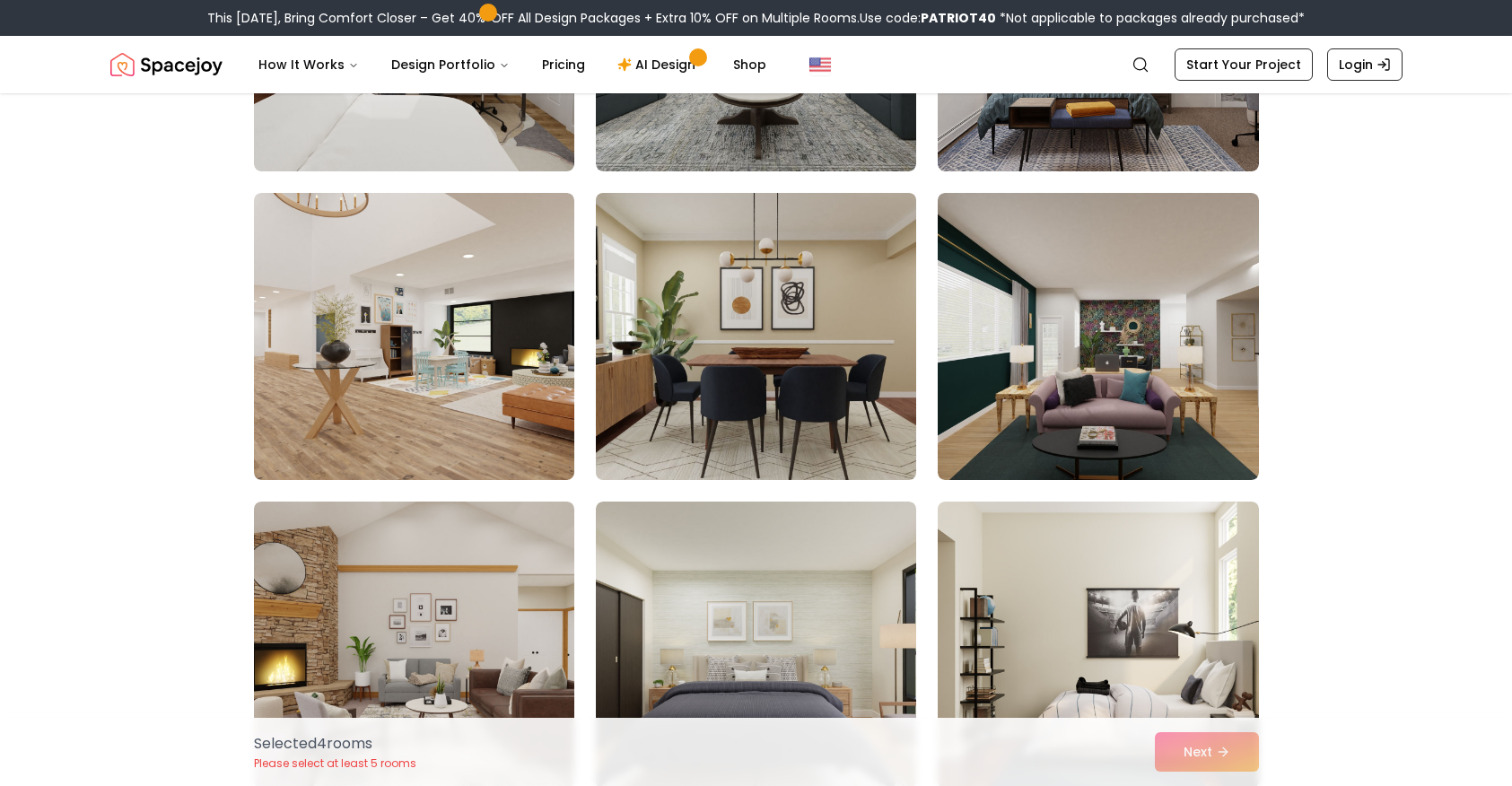
click at [804, 362] on img at bounding box center [756, 336] width 336 height 301
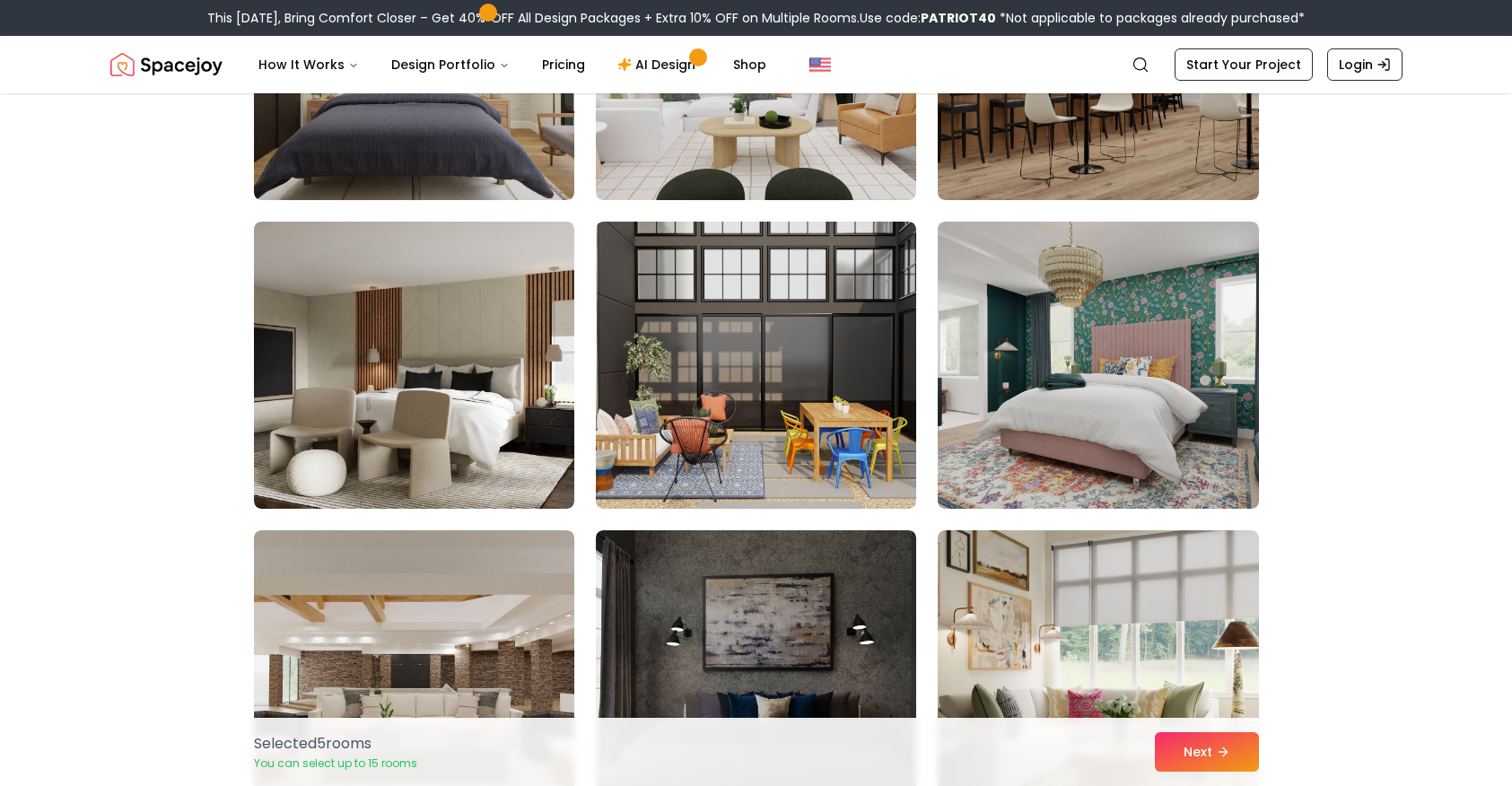
scroll to position [5035, 0]
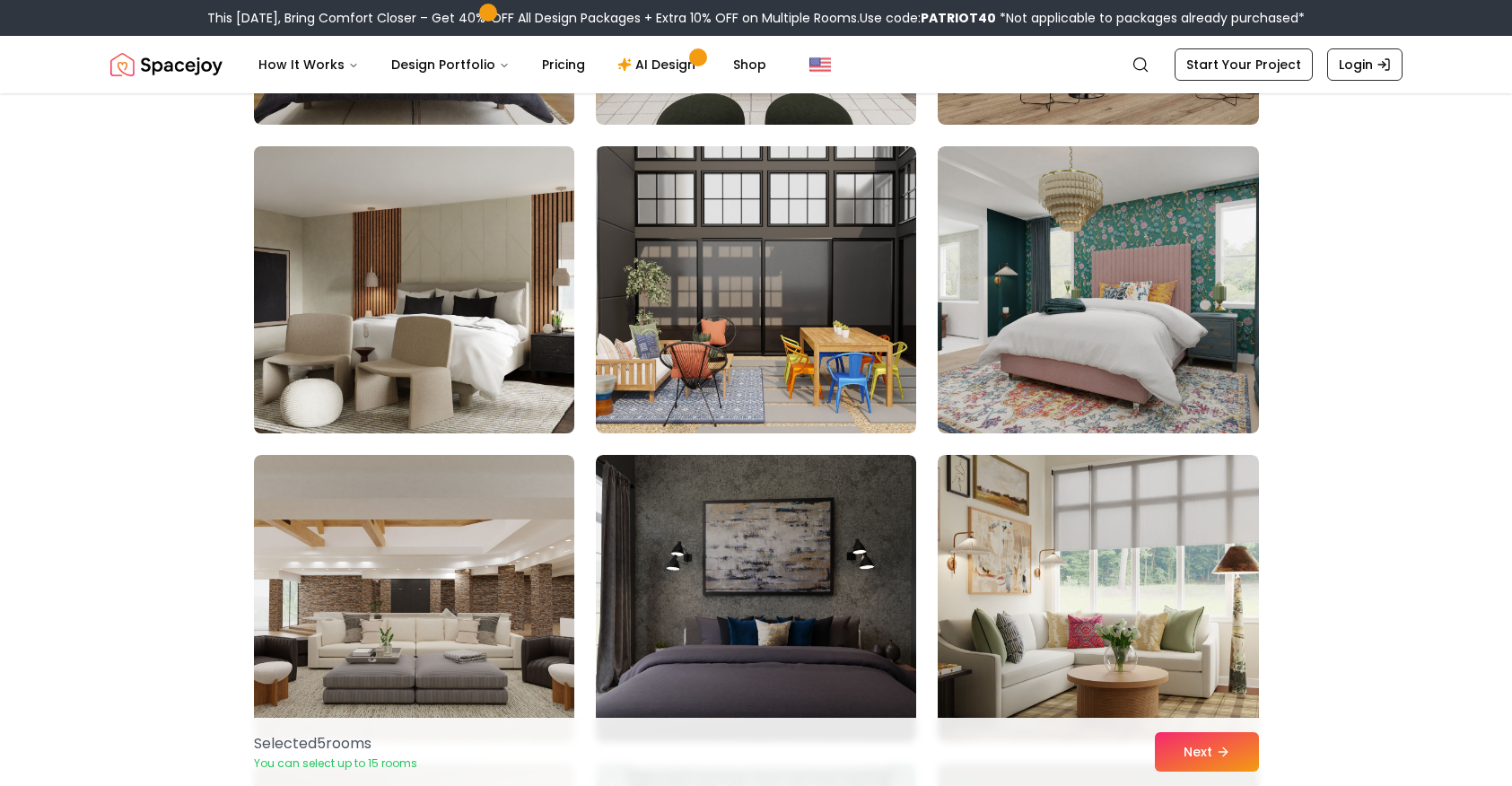
click at [398, 267] on img at bounding box center [413, 289] width 336 height 301
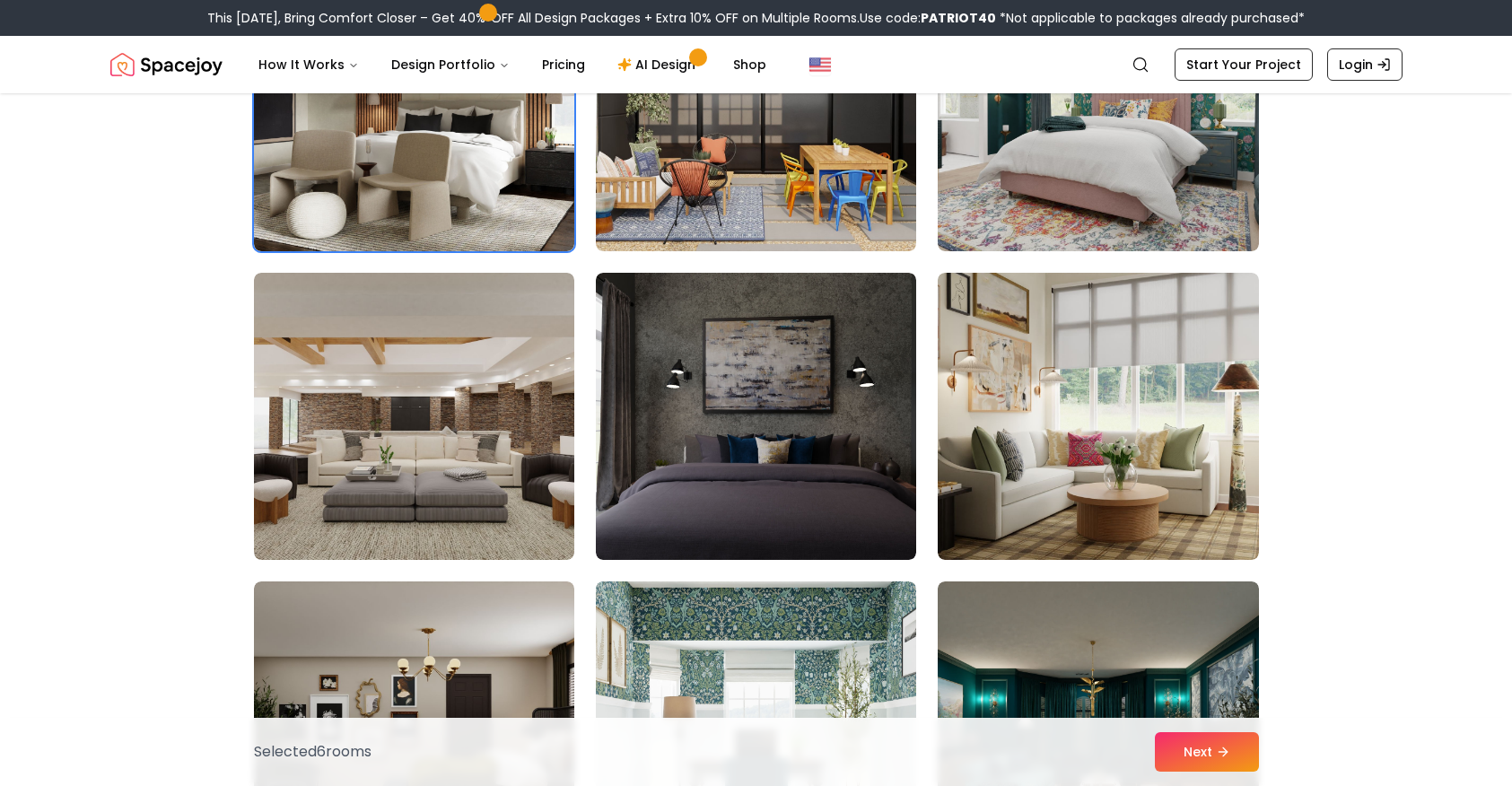
scroll to position [5306, 0]
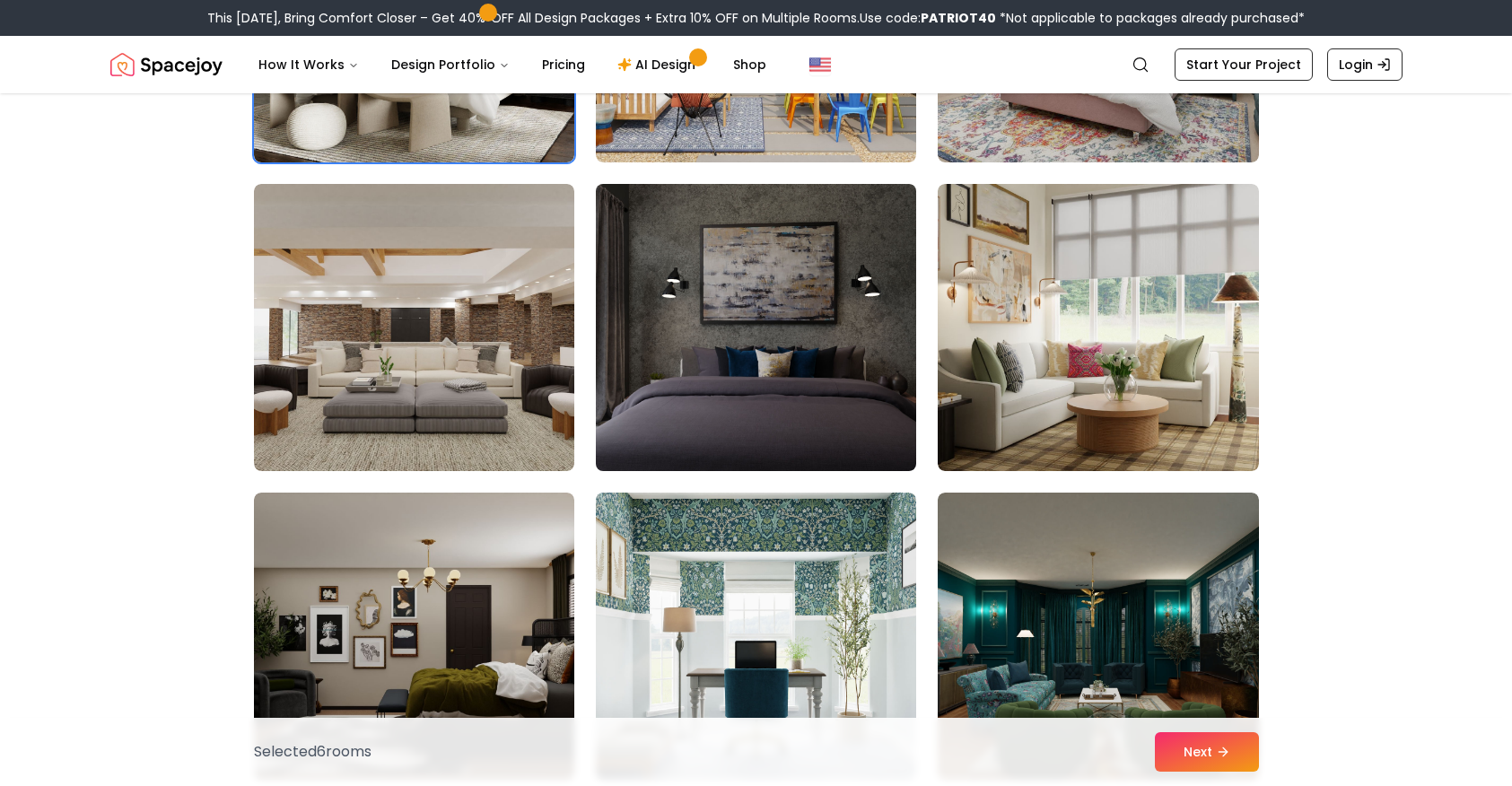
click at [762, 278] on img at bounding box center [756, 327] width 336 height 301
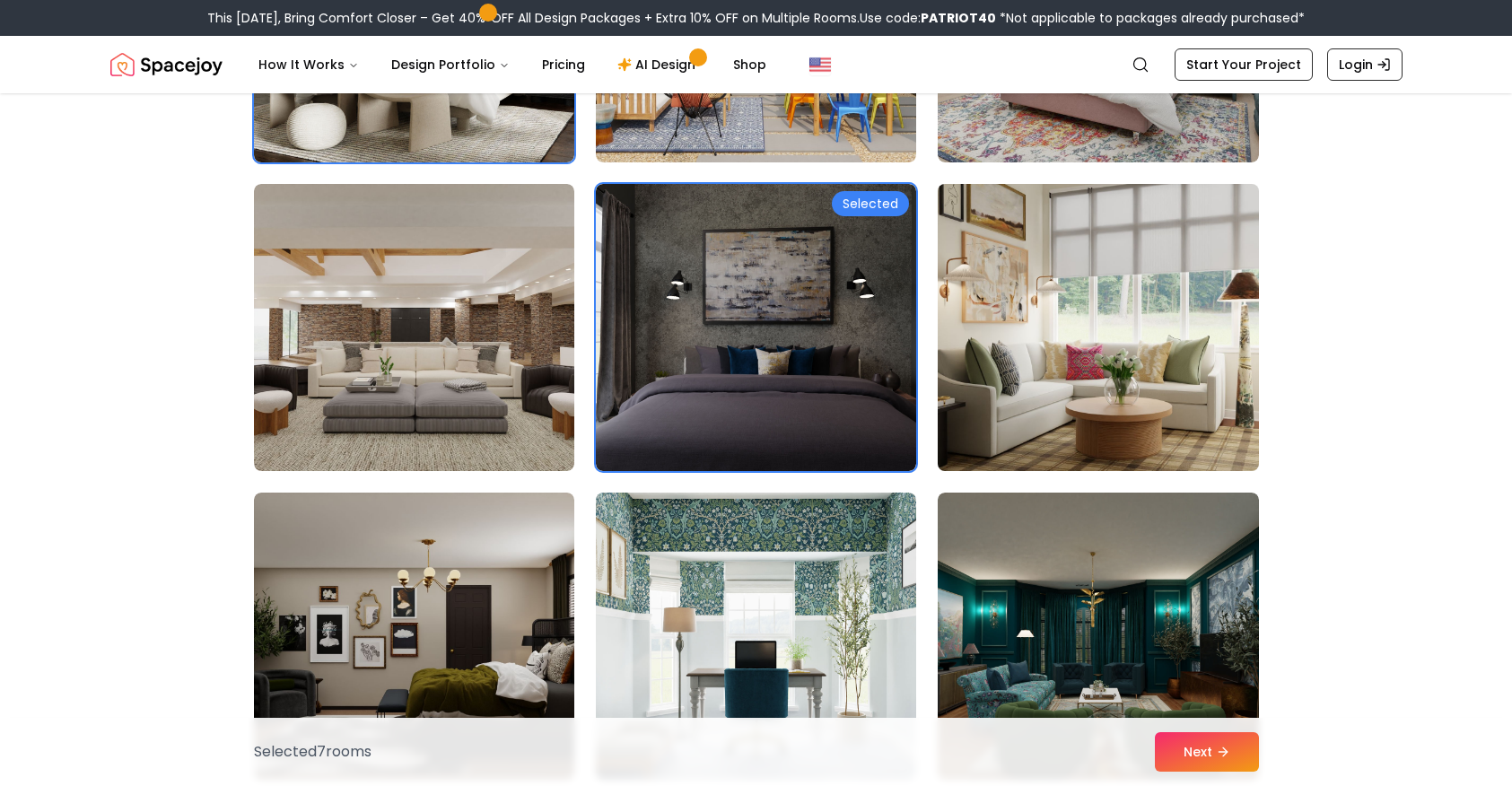
click at [1094, 292] on img at bounding box center [1098, 327] width 336 height 301
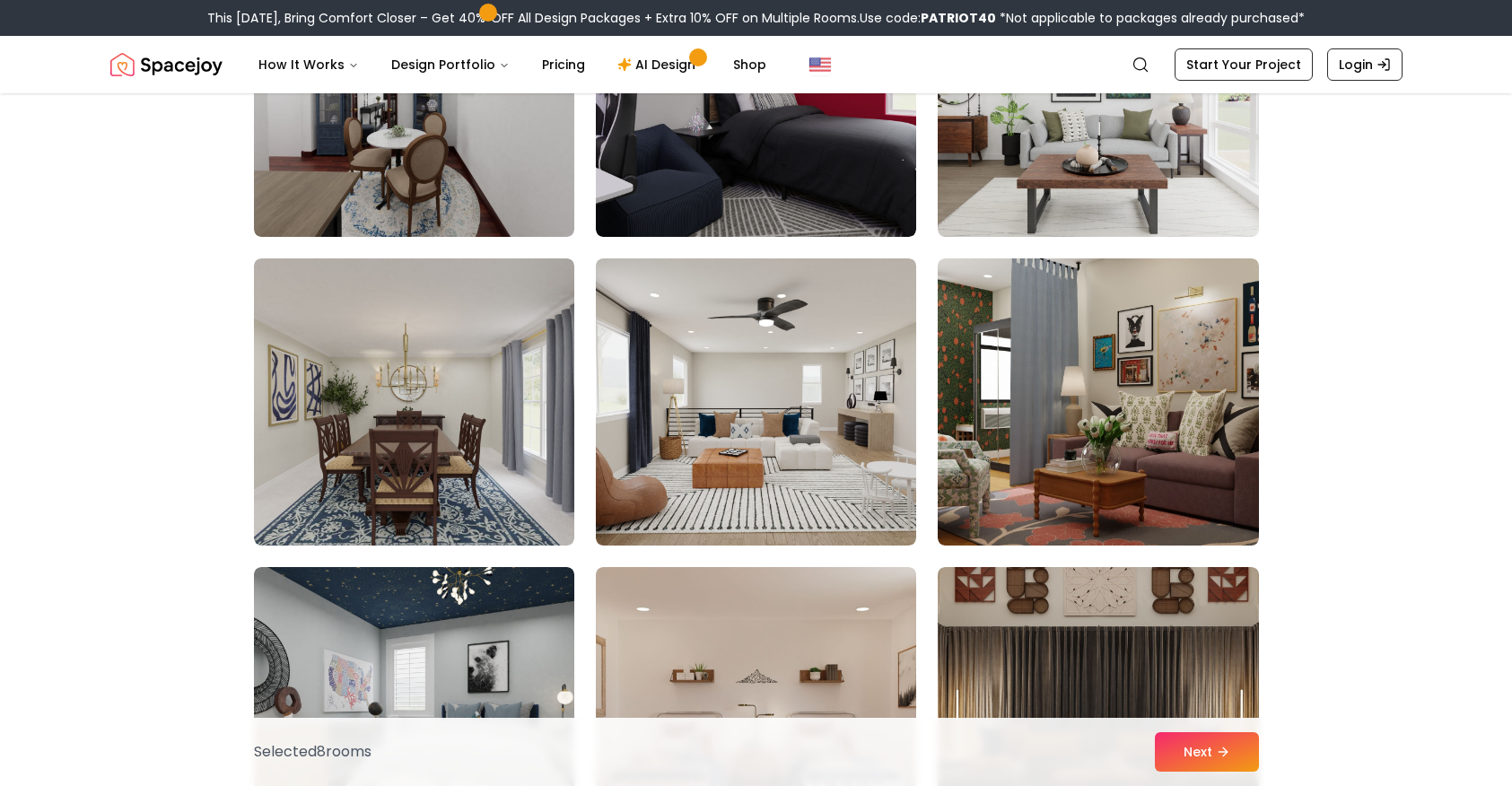
scroll to position [6158, 0]
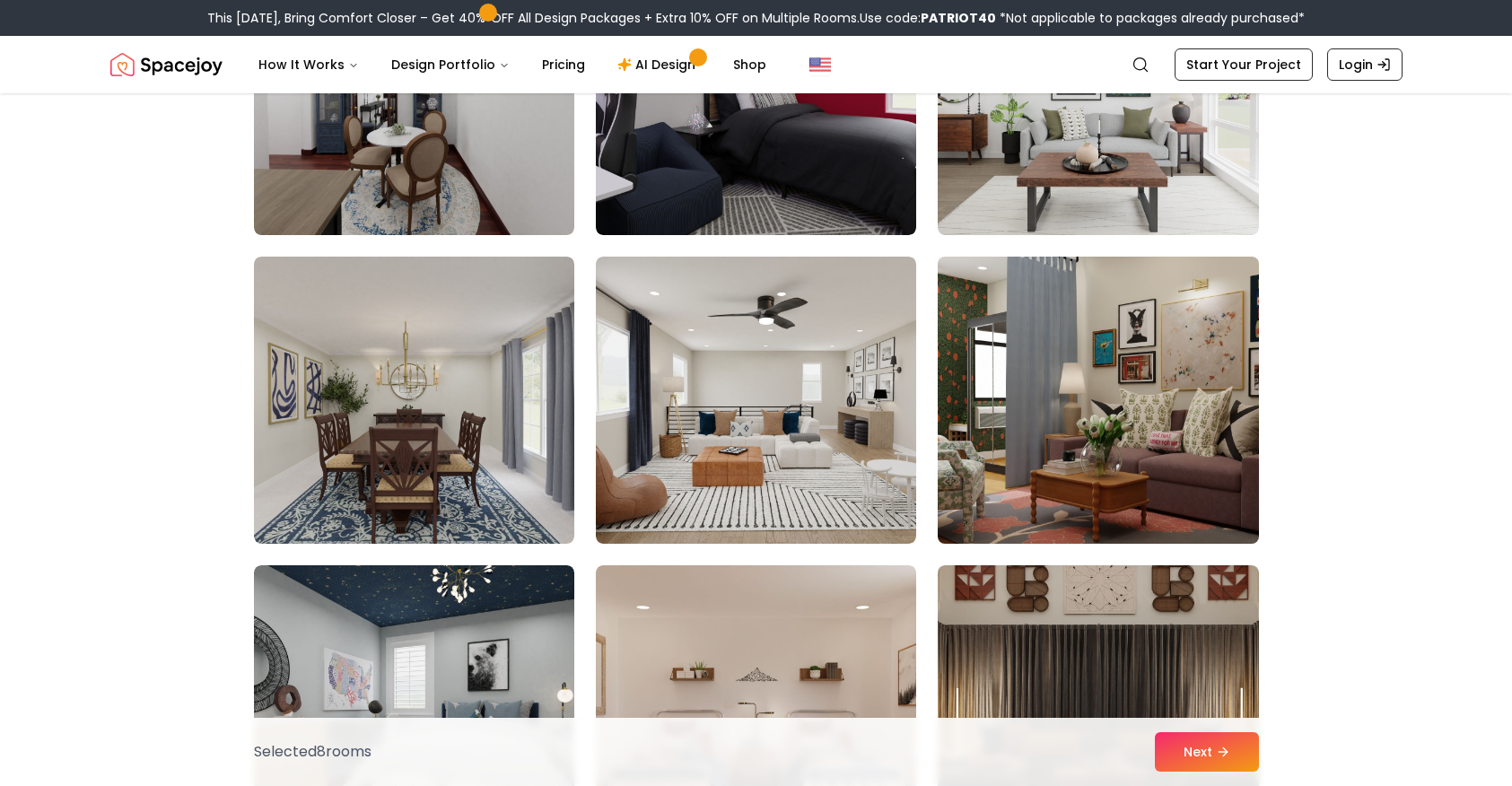
click at [1165, 328] on img at bounding box center [1098, 400] width 336 height 301
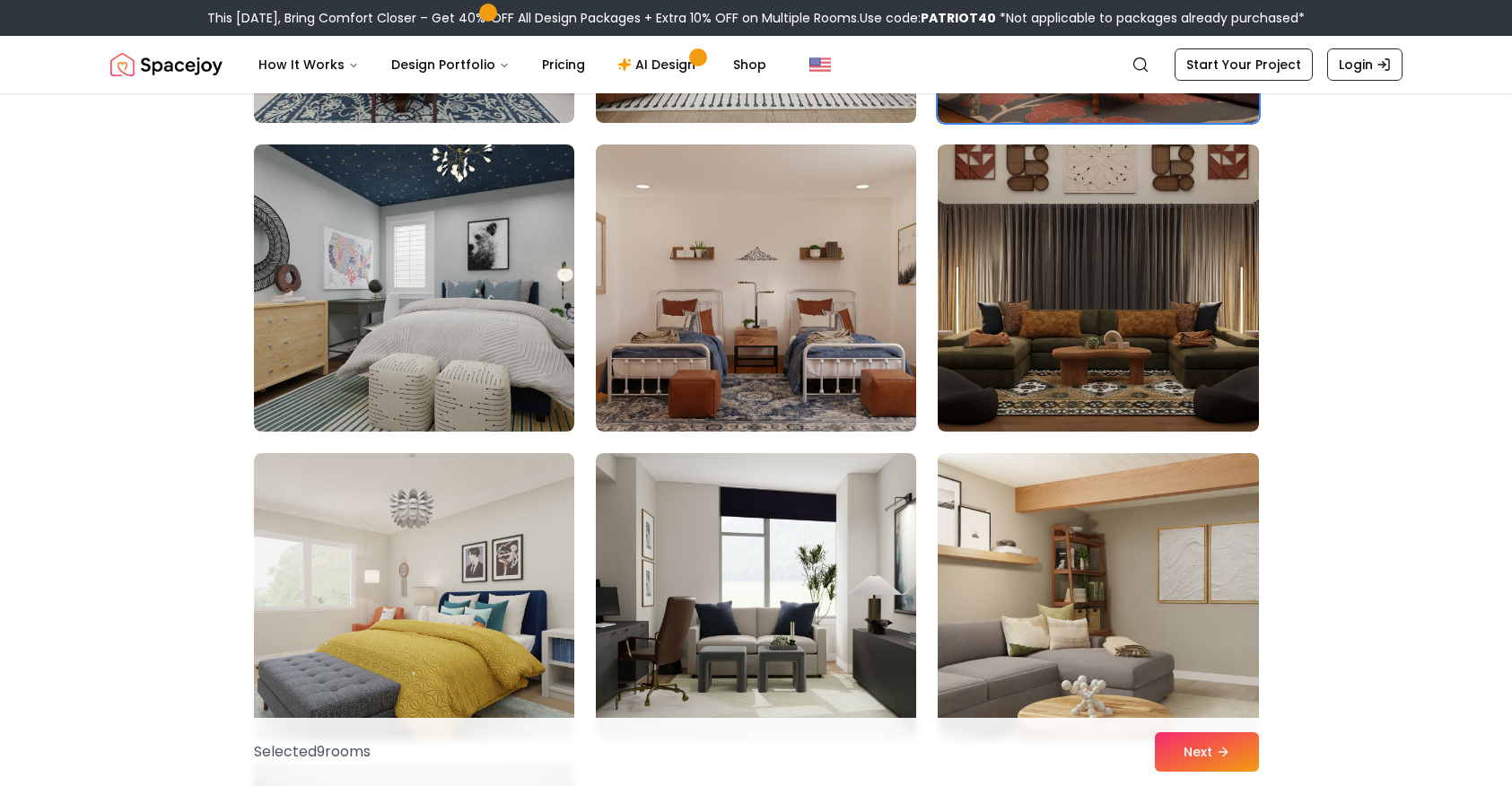
scroll to position [6752, 0]
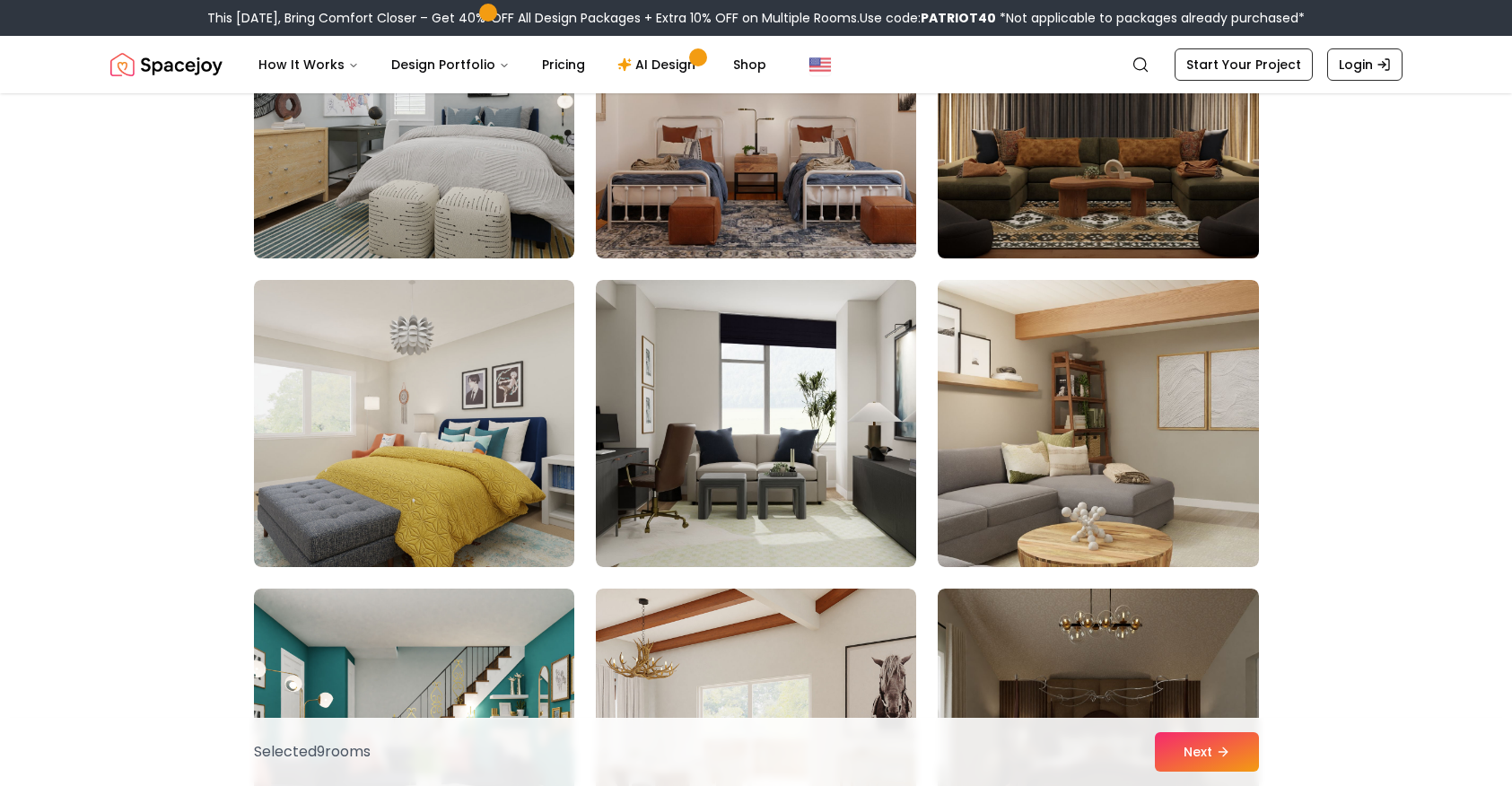
click at [1231, 180] on img at bounding box center [1098, 115] width 336 height 301
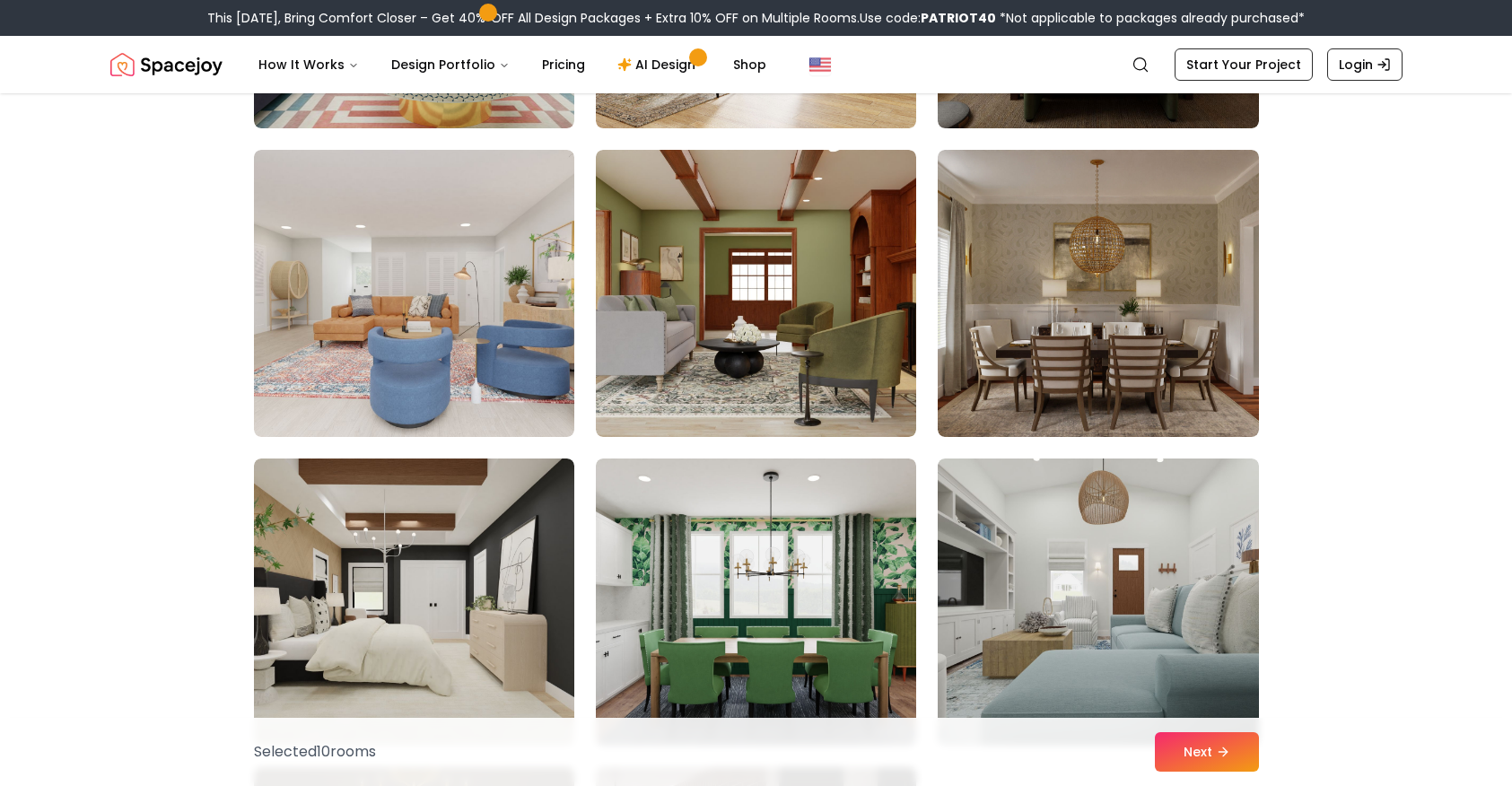
scroll to position [7632, 0]
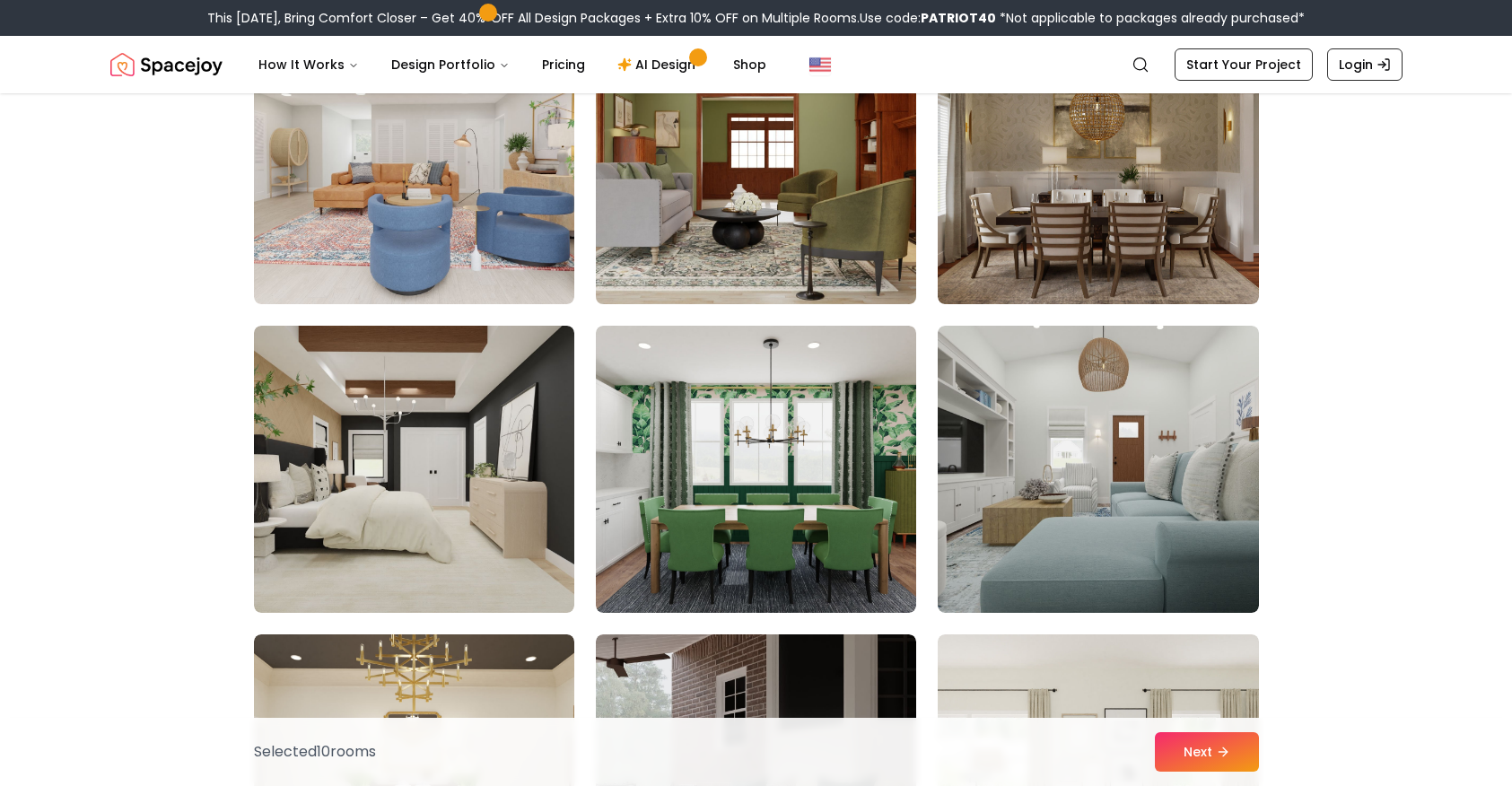
click at [864, 191] on img at bounding box center [756, 160] width 336 height 301
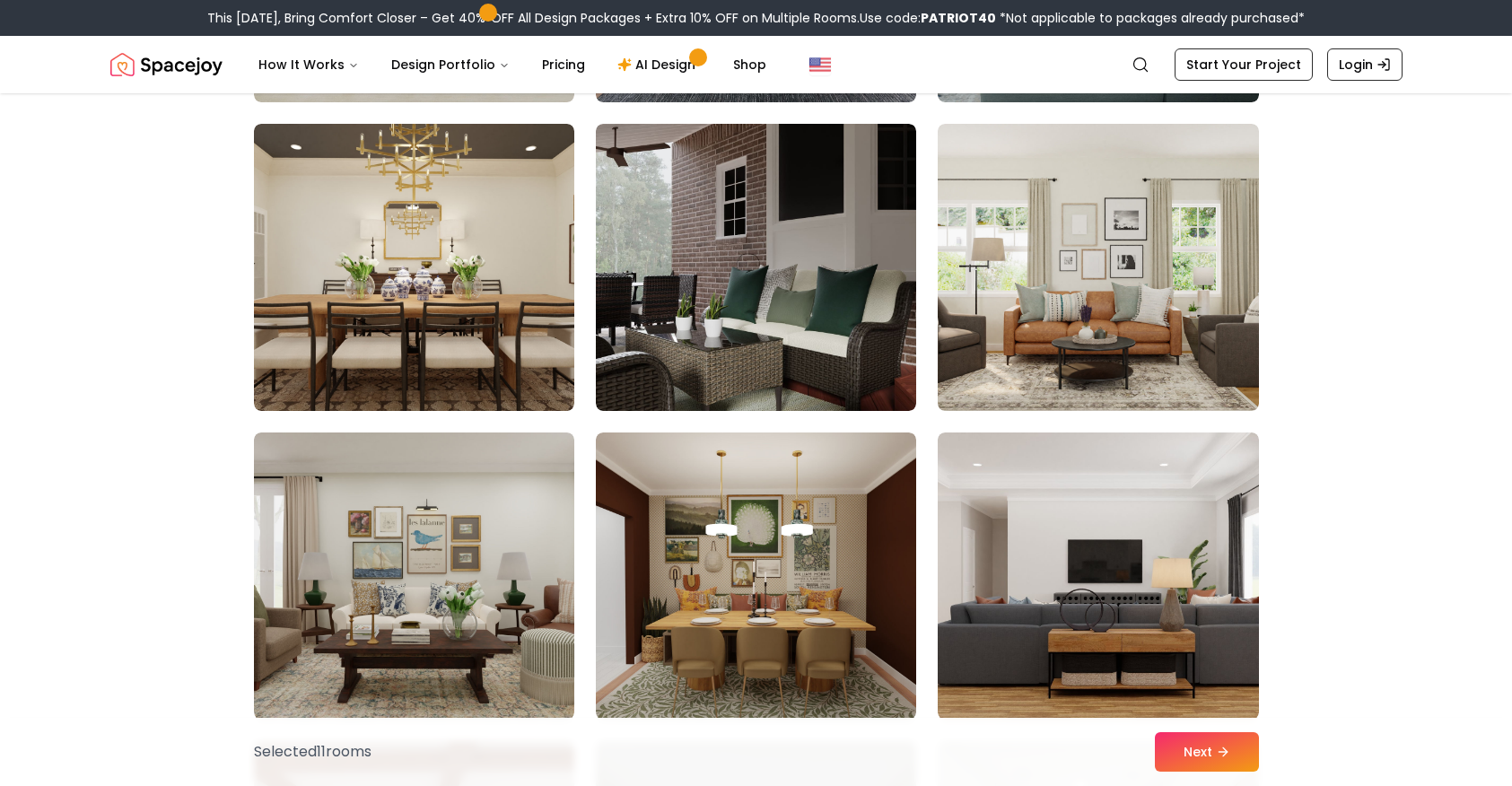
scroll to position [8174, 0]
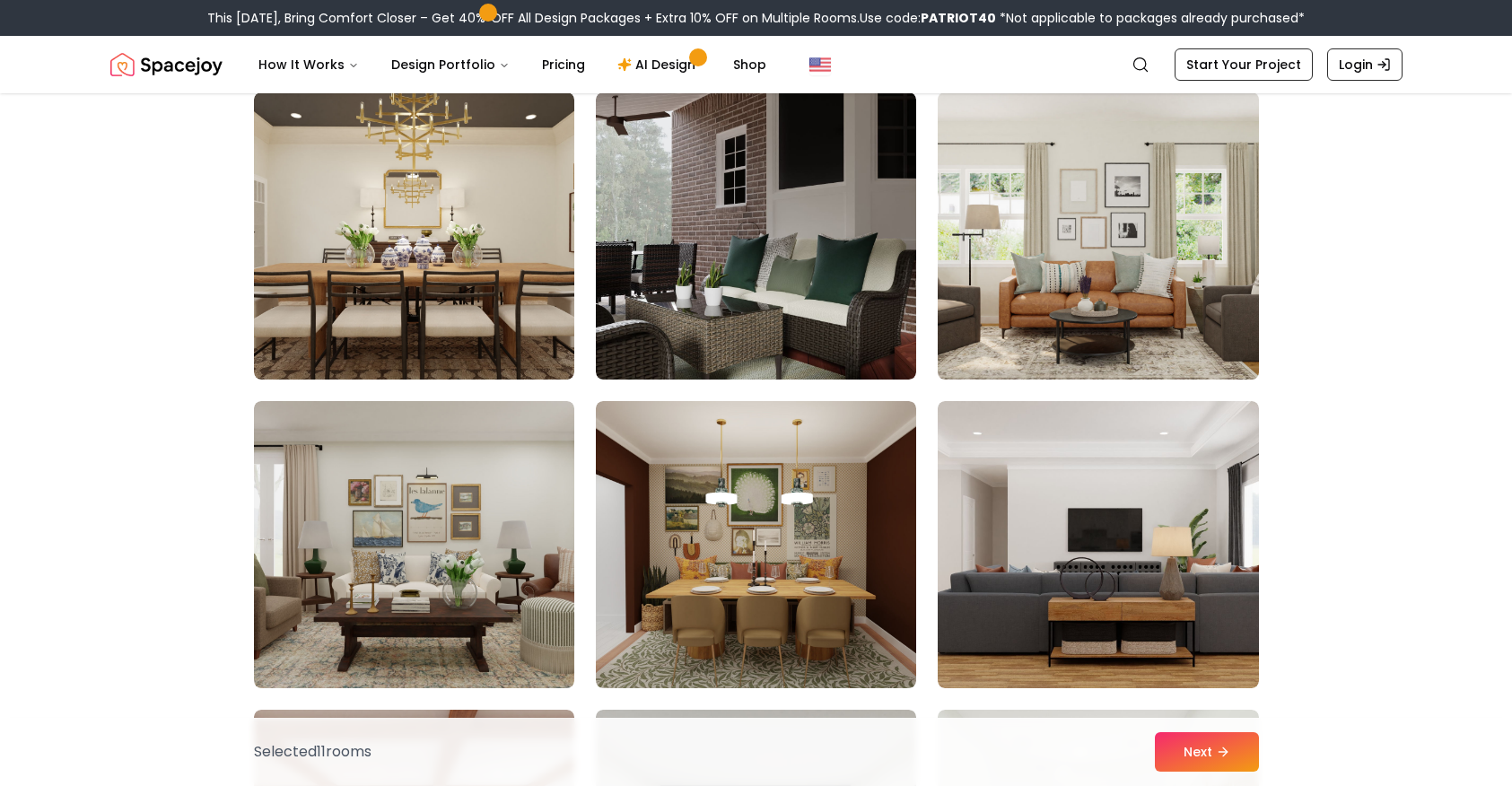
click at [1163, 175] on img at bounding box center [1098, 235] width 336 height 301
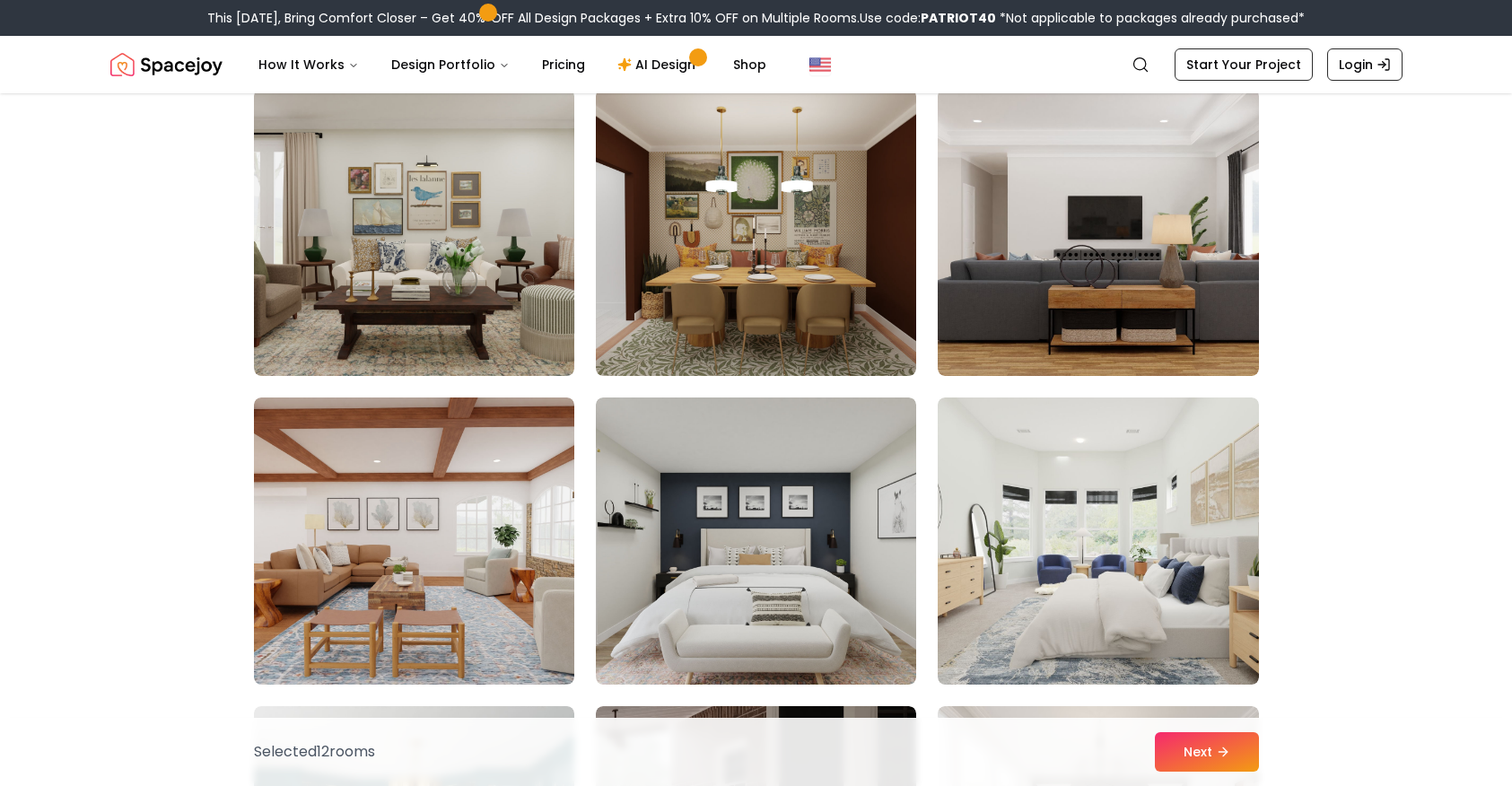
scroll to position [8472, 0]
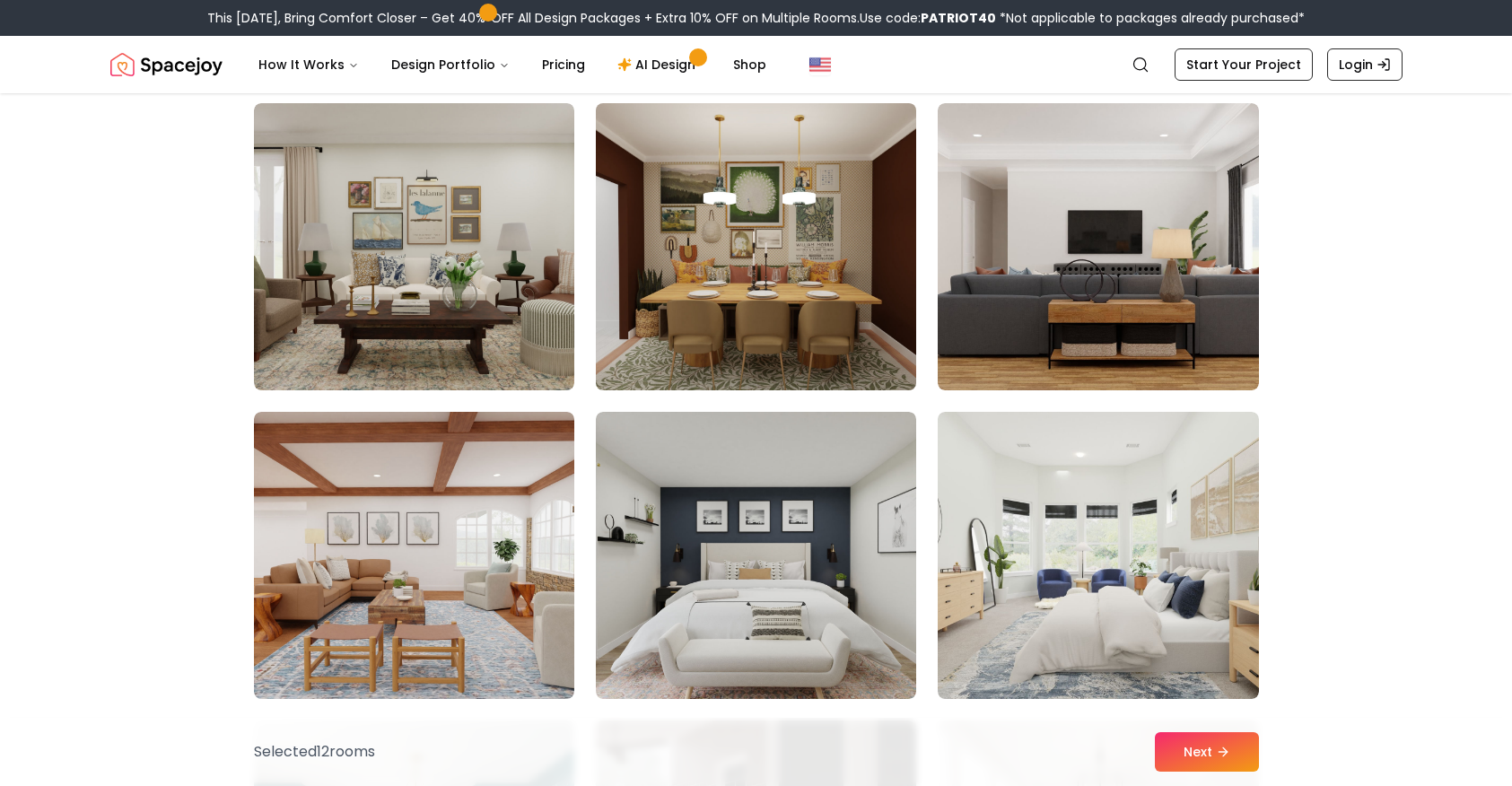
click at [788, 173] on img at bounding box center [756, 247] width 336 height 301
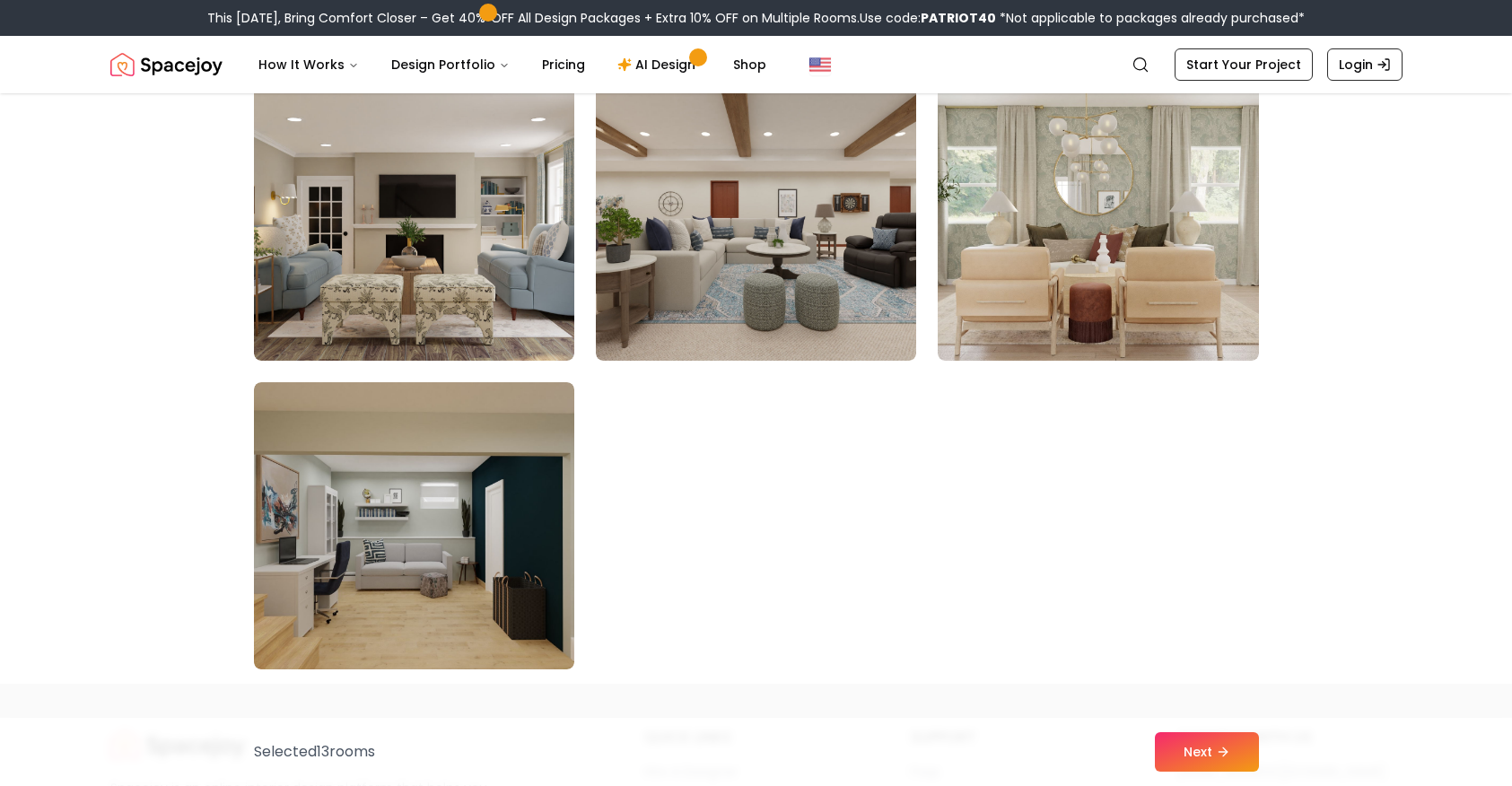
scroll to position [10157, 0]
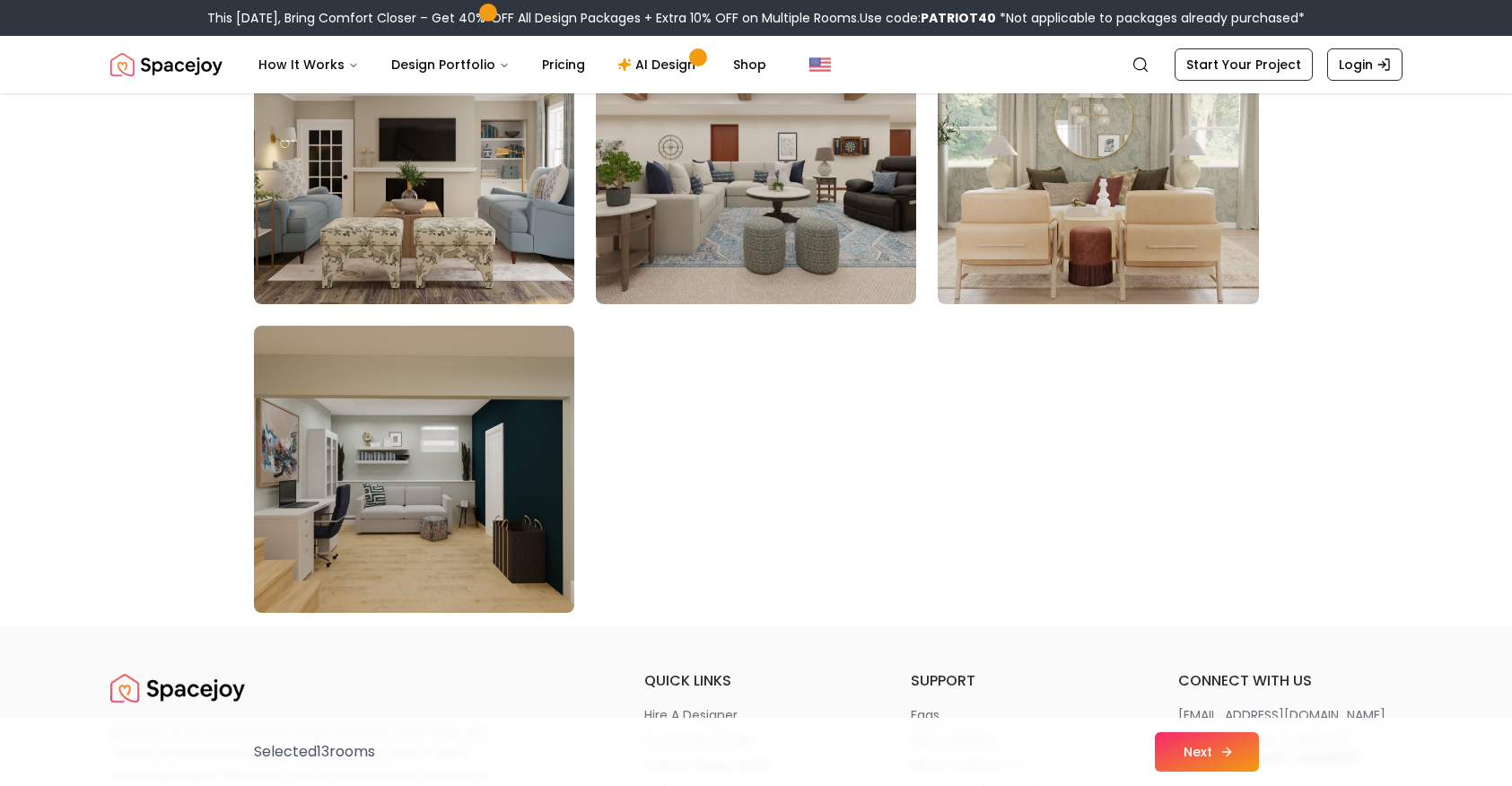
click at [1228, 744] on button "Next" at bounding box center [1207, 751] width 104 height 39
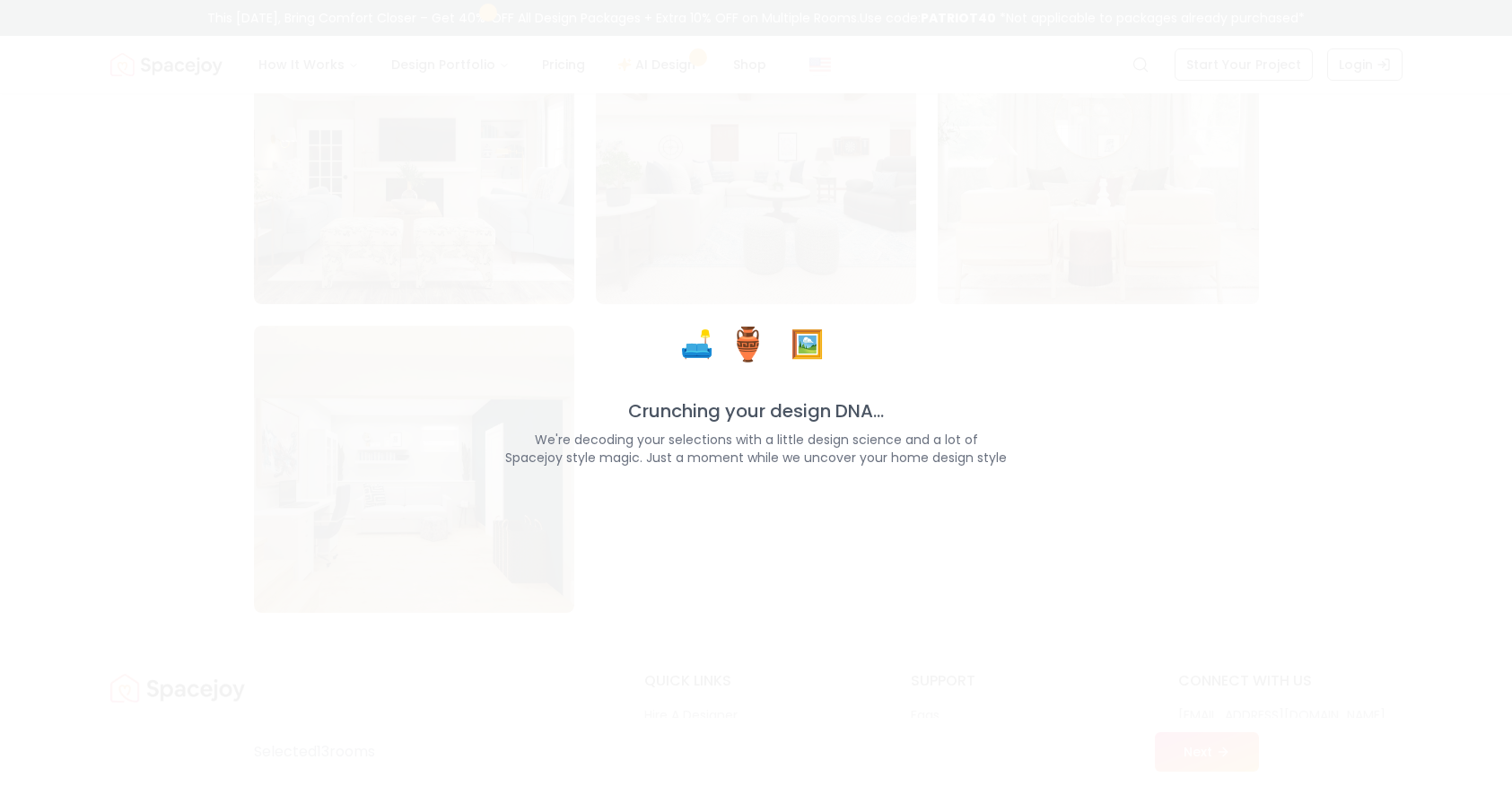
scroll to position [10100, 0]
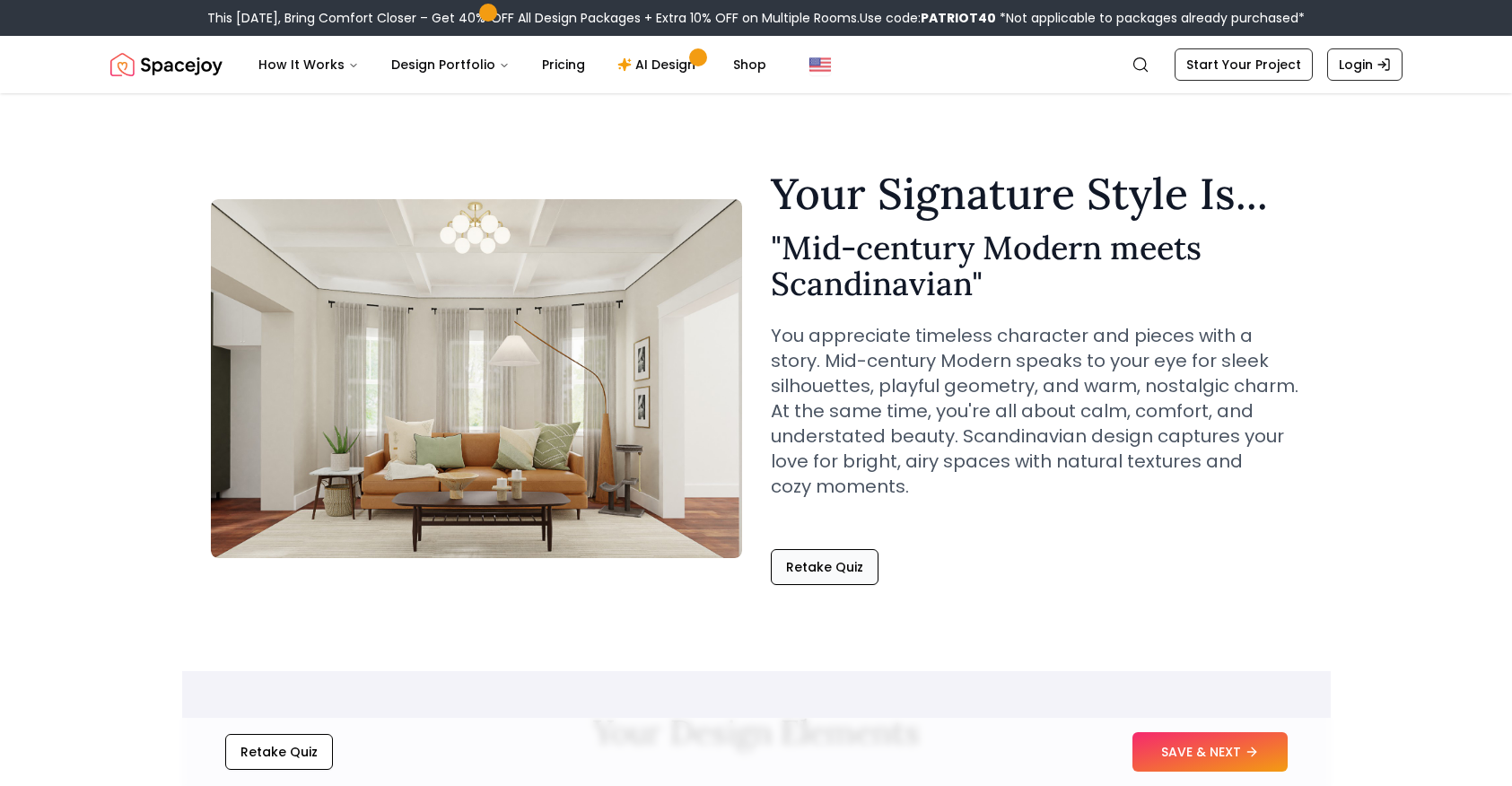
click at [823, 556] on button "Retake Quiz" at bounding box center [825, 566] width 108 height 36
